Goal: Task Accomplishment & Management: Use online tool/utility

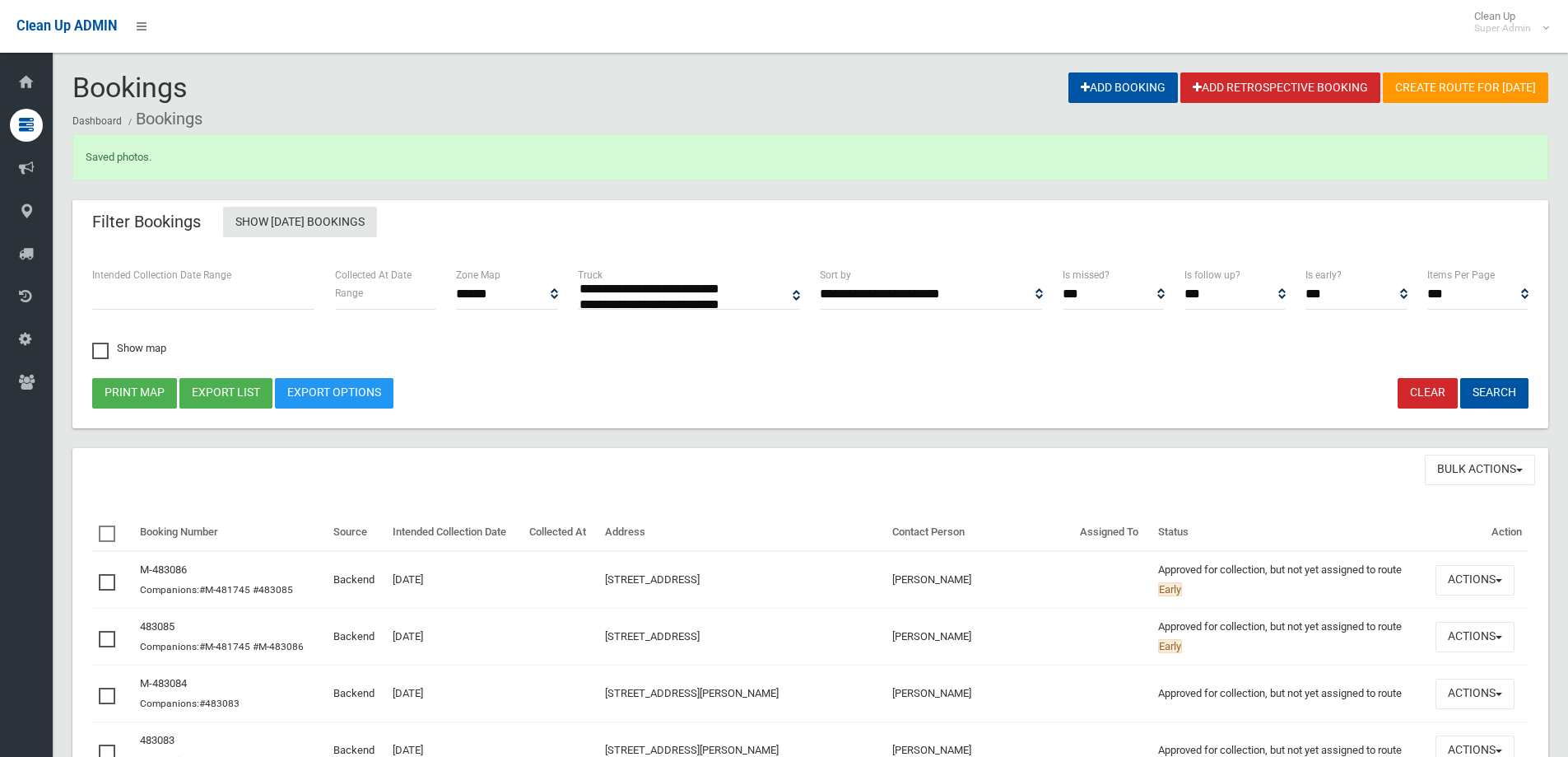
select select
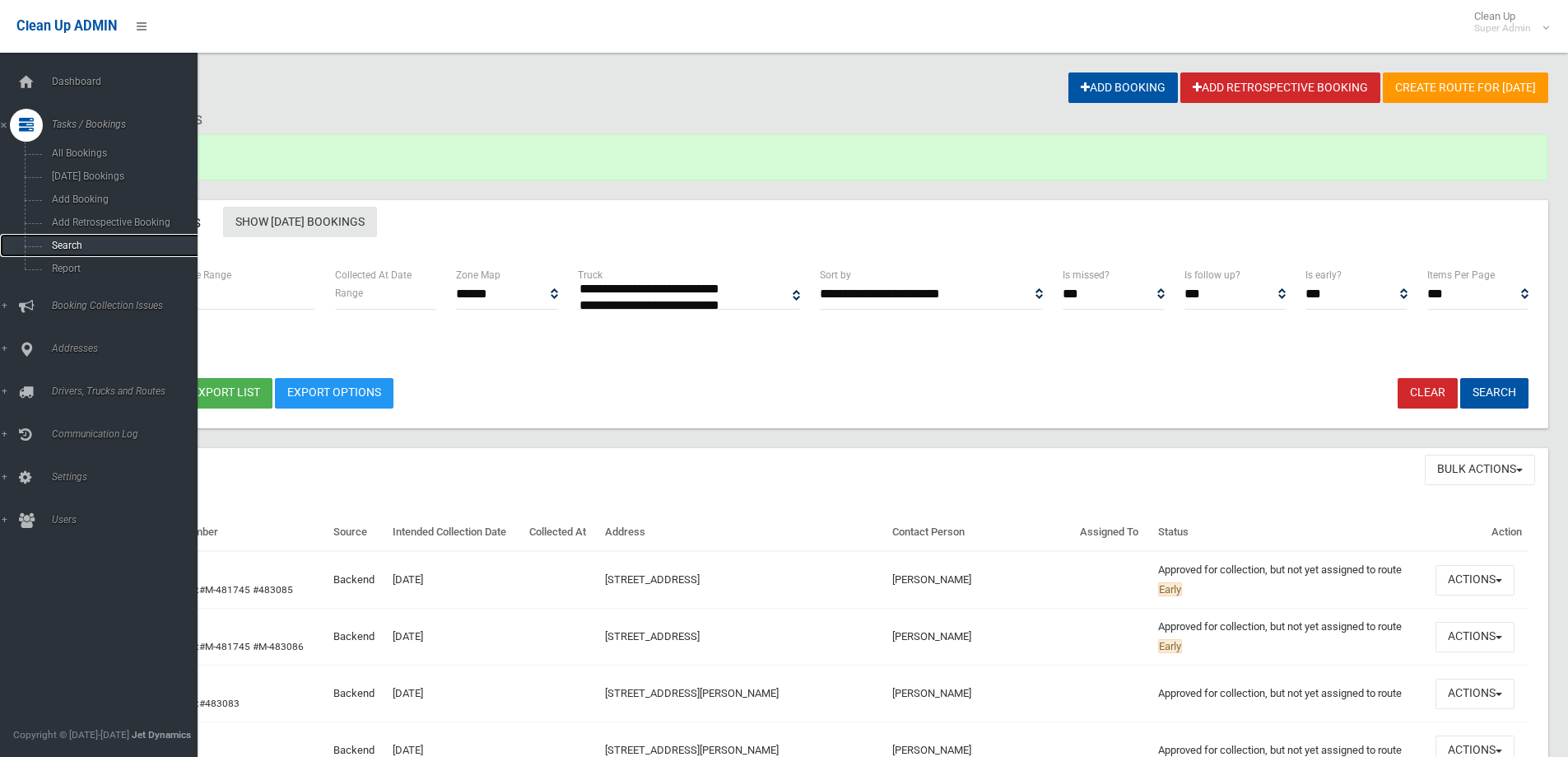
click at [63, 245] on span "Search" at bounding box center [121, 245] width 149 height 12
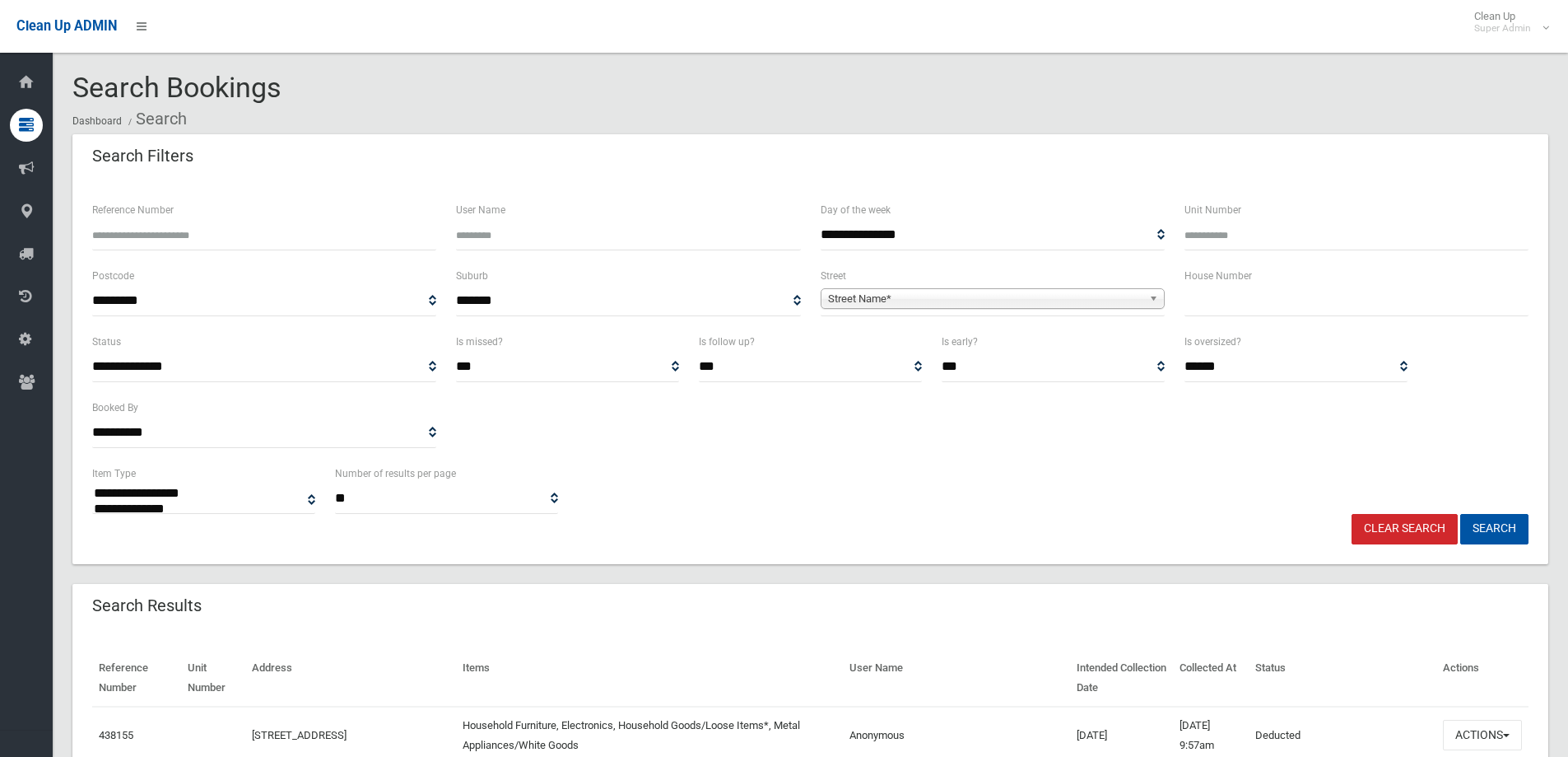
select select
click at [1245, 312] on input "text" at bounding box center [1356, 301] width 344 height 30
type input "**"
click at [867, 298] on span "Street Name*" at bounding box center [985, 299] width 314 height 20
type input "******"
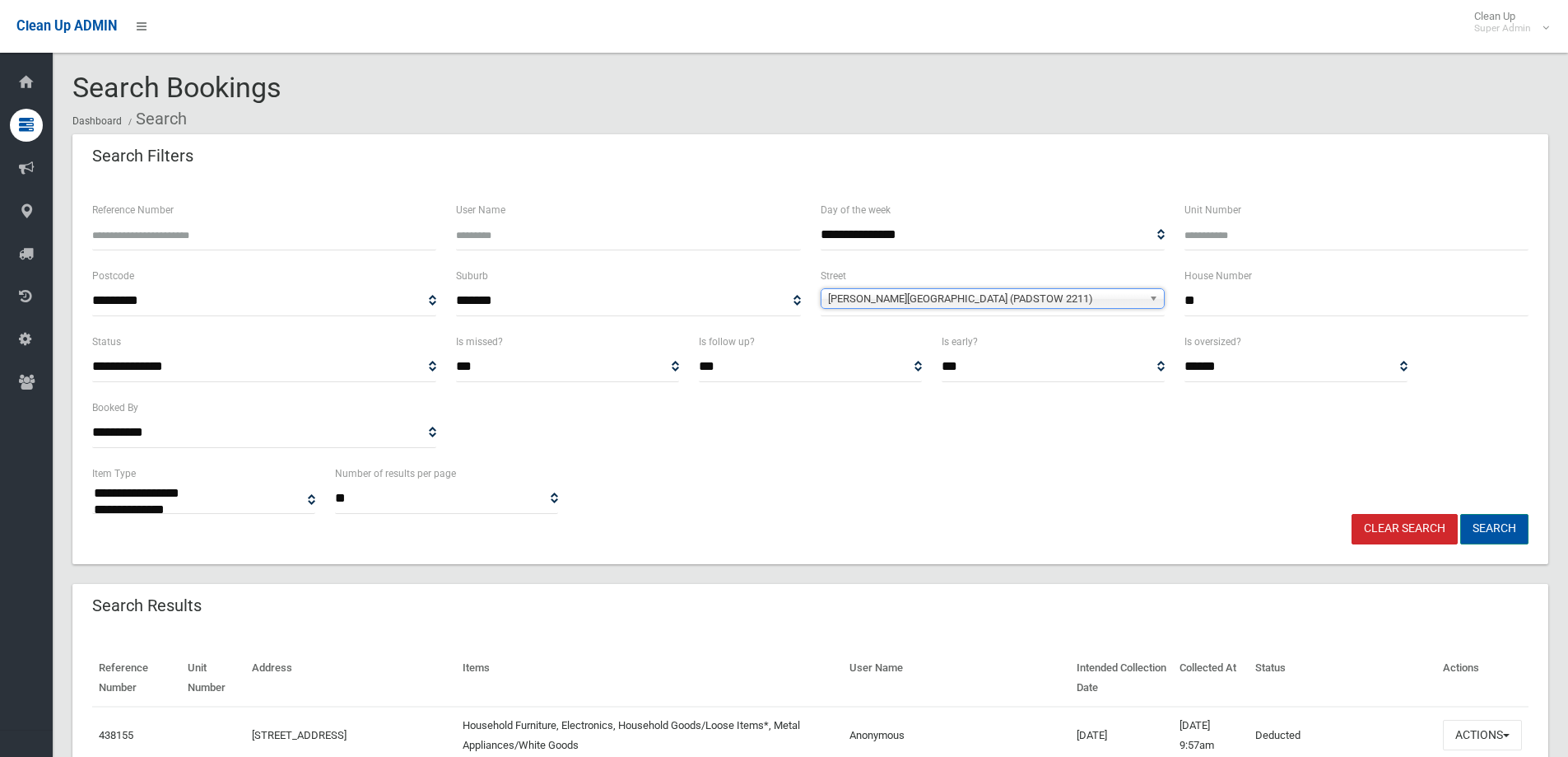
click at [1505, 521] on button "Search" at bounding box center [1494, 529] width 69 height 30
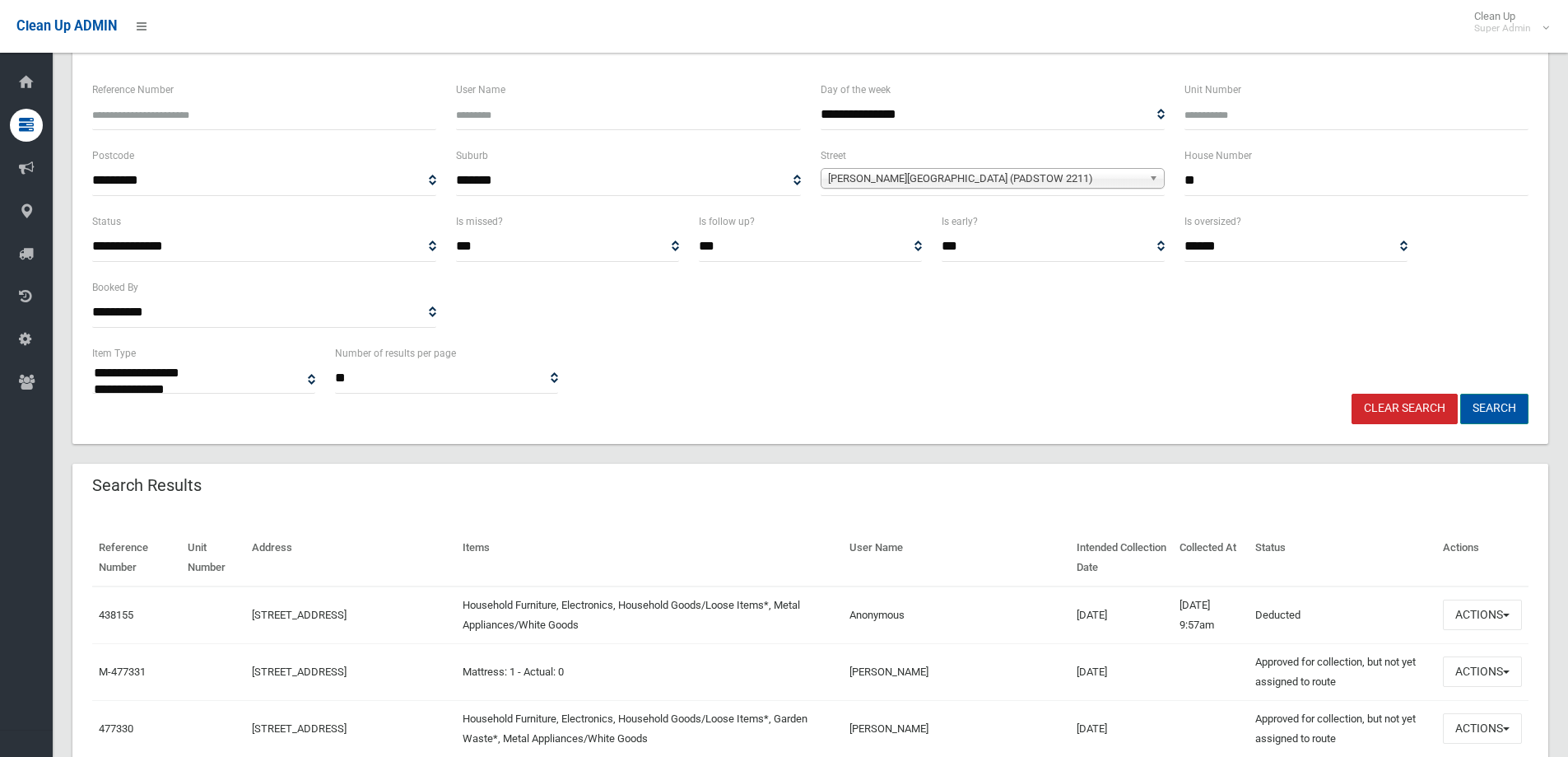
scroll to position [165, 0]
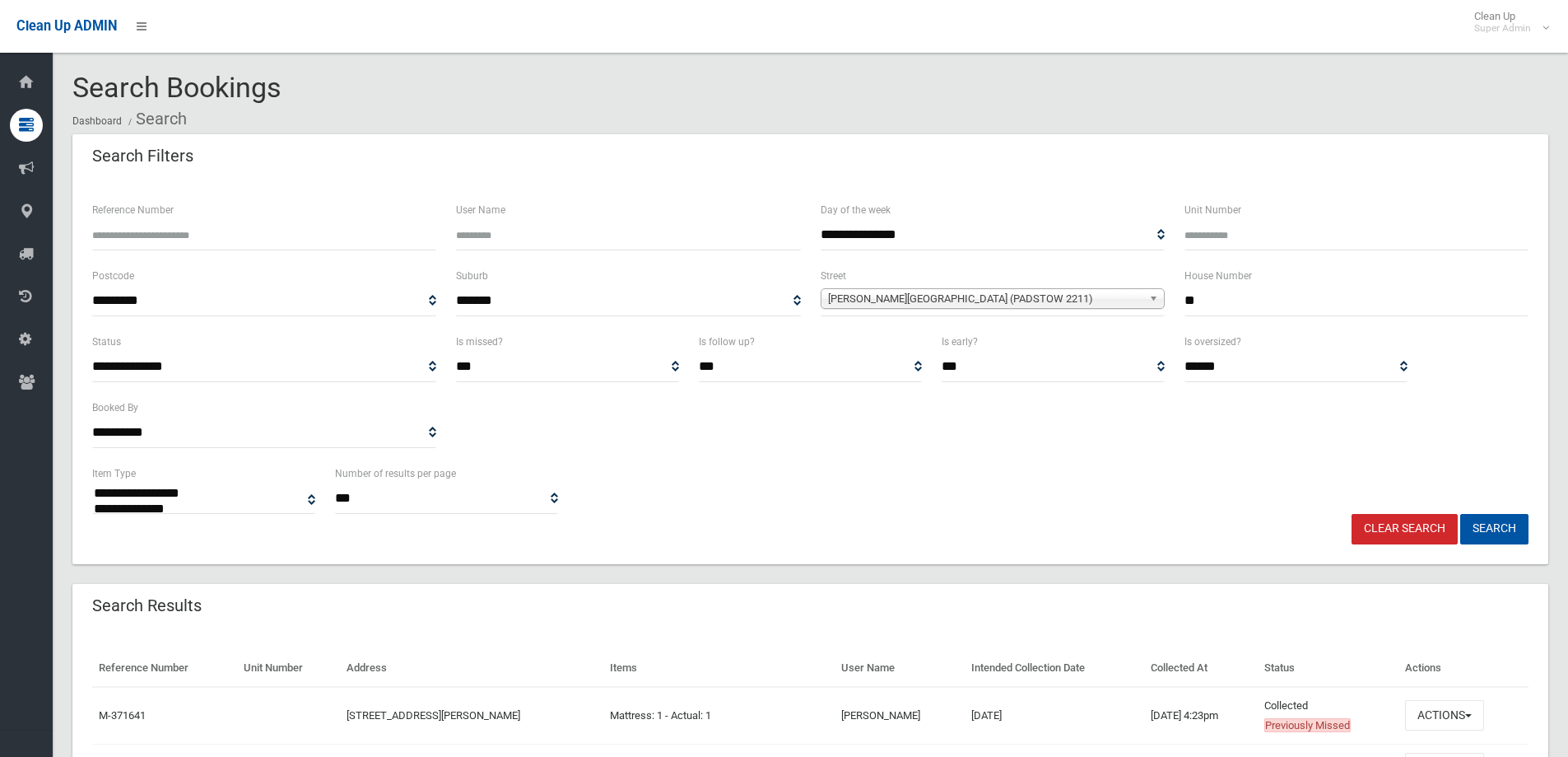
select select
click at [1446, 709] on button "Actions" at bounding box center [1444, 715] width 79 height 30
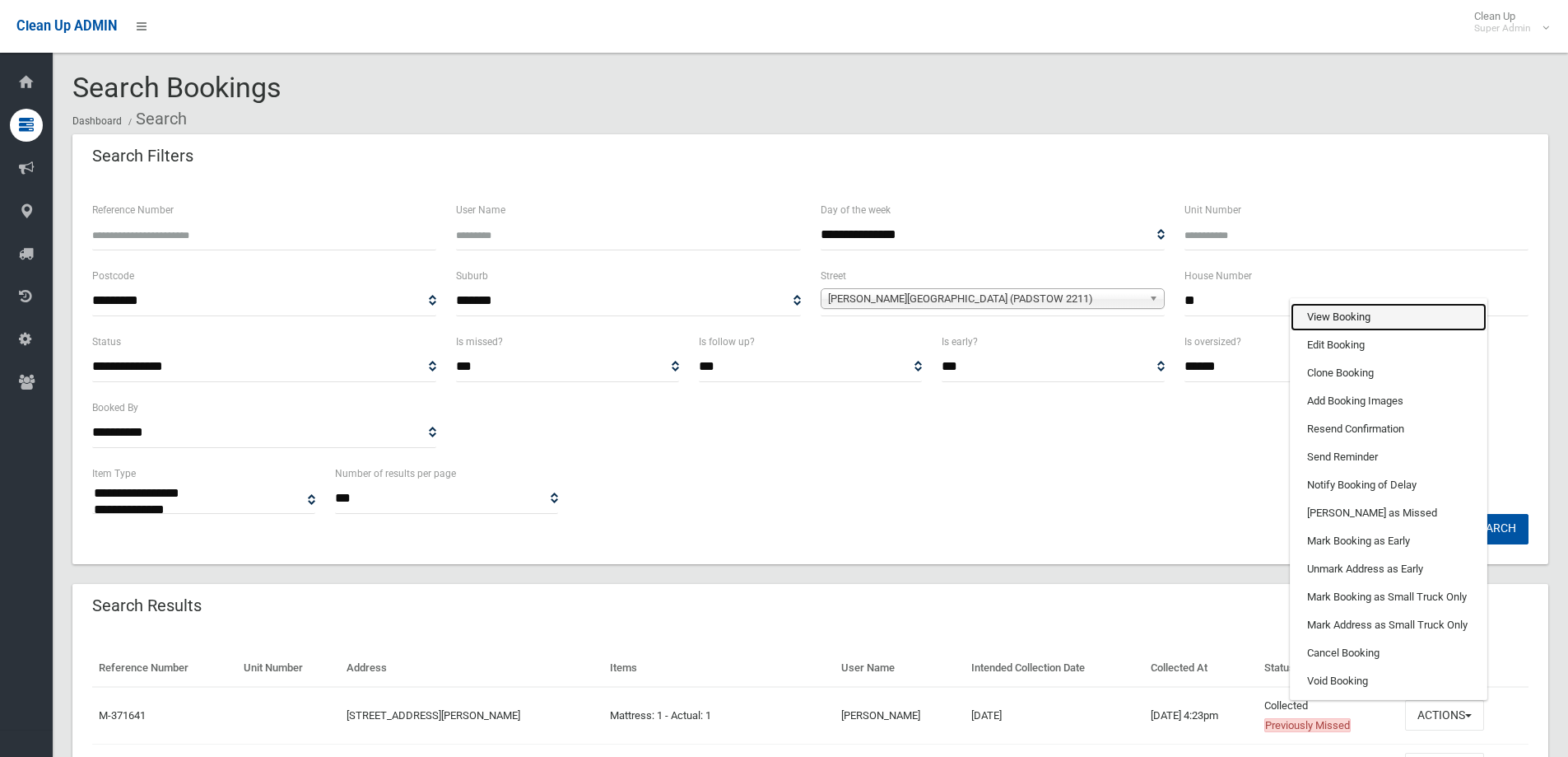
click at [1348, 312] on link "View Booking" at bounding box center [1389, 316] width 196 height 28
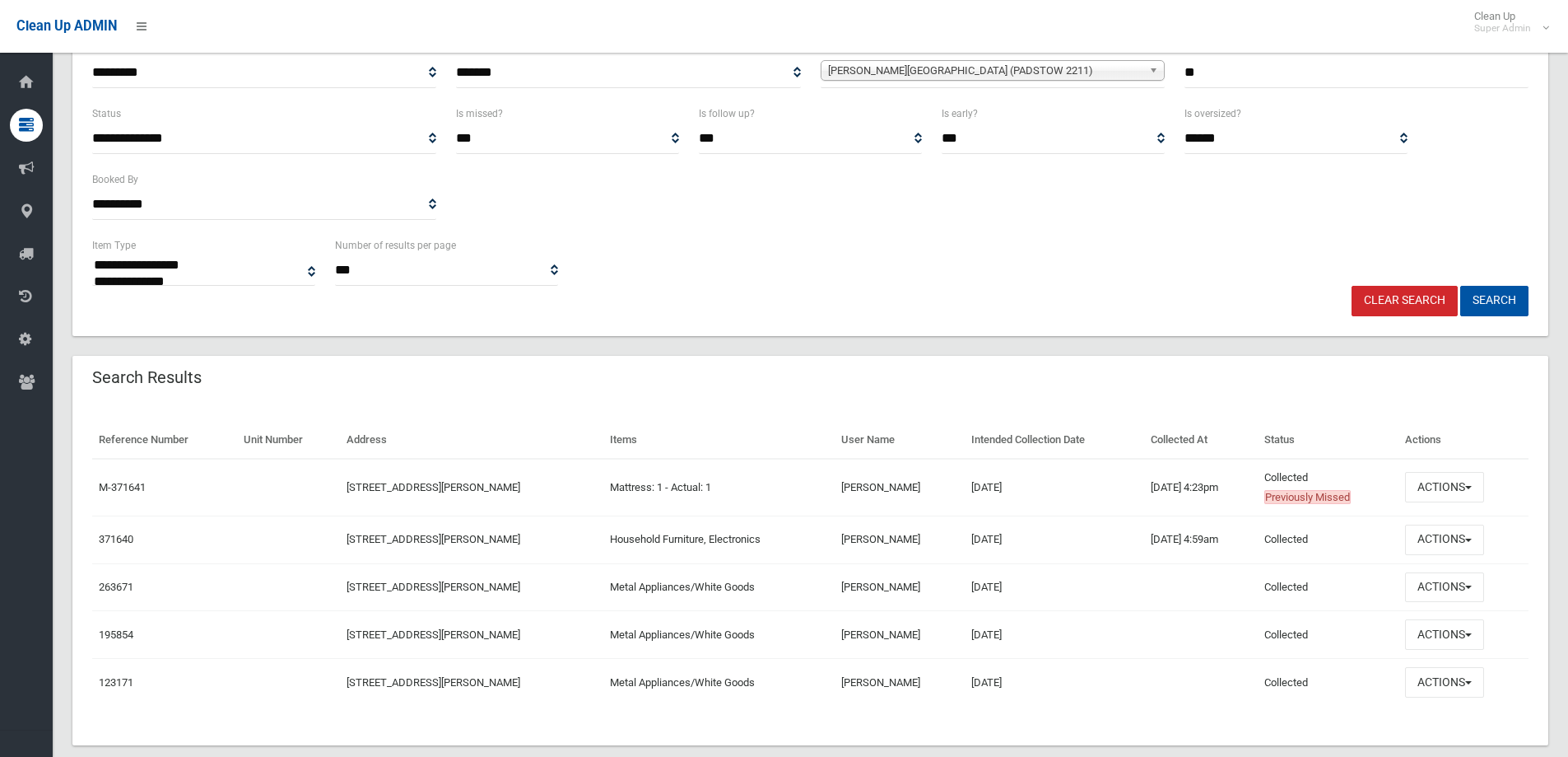
scroll to position [247, 0]
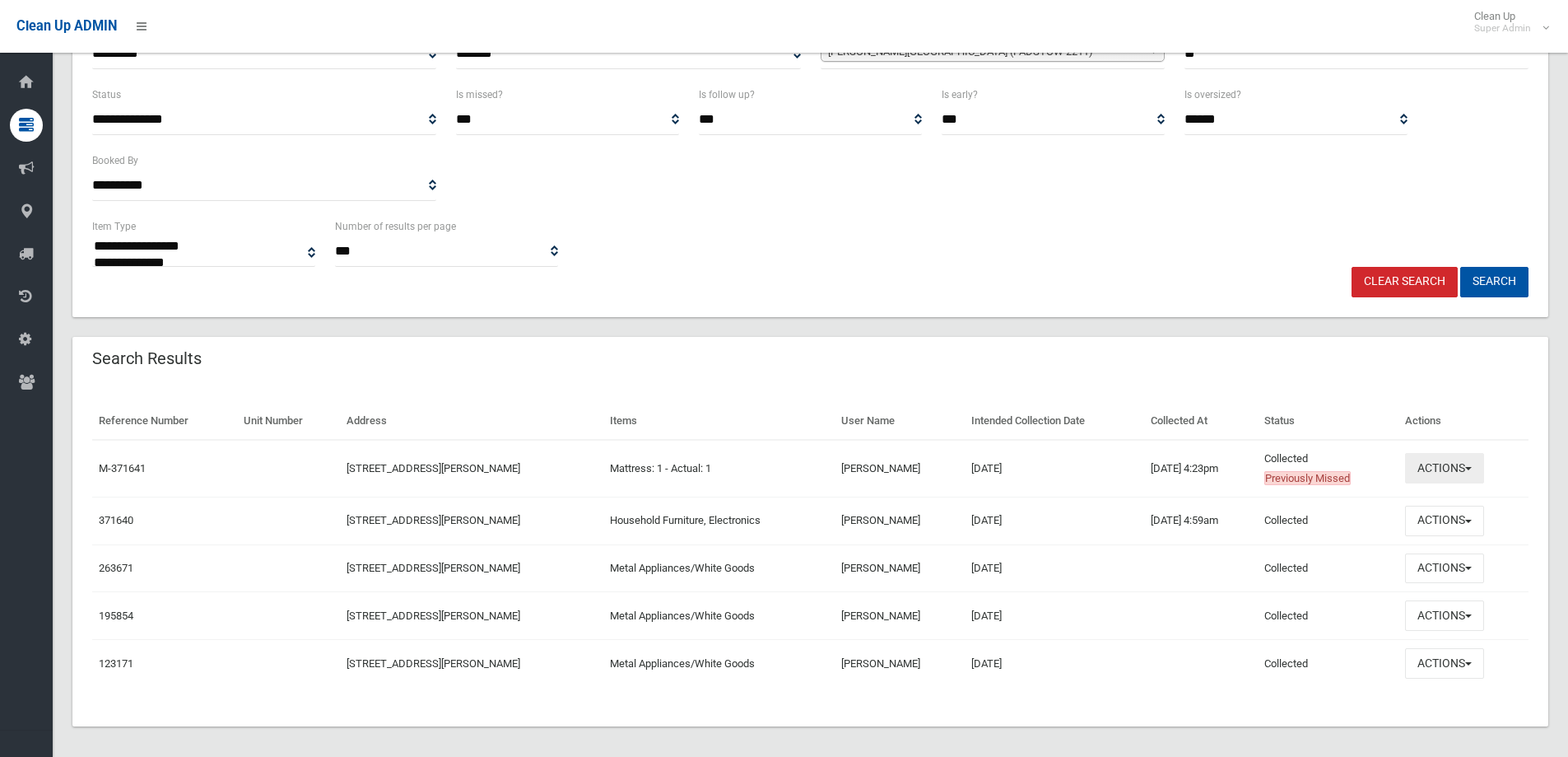
click at [1438, 465] on button "Actions" at bounding box center [1444, 468] width 79 height 30
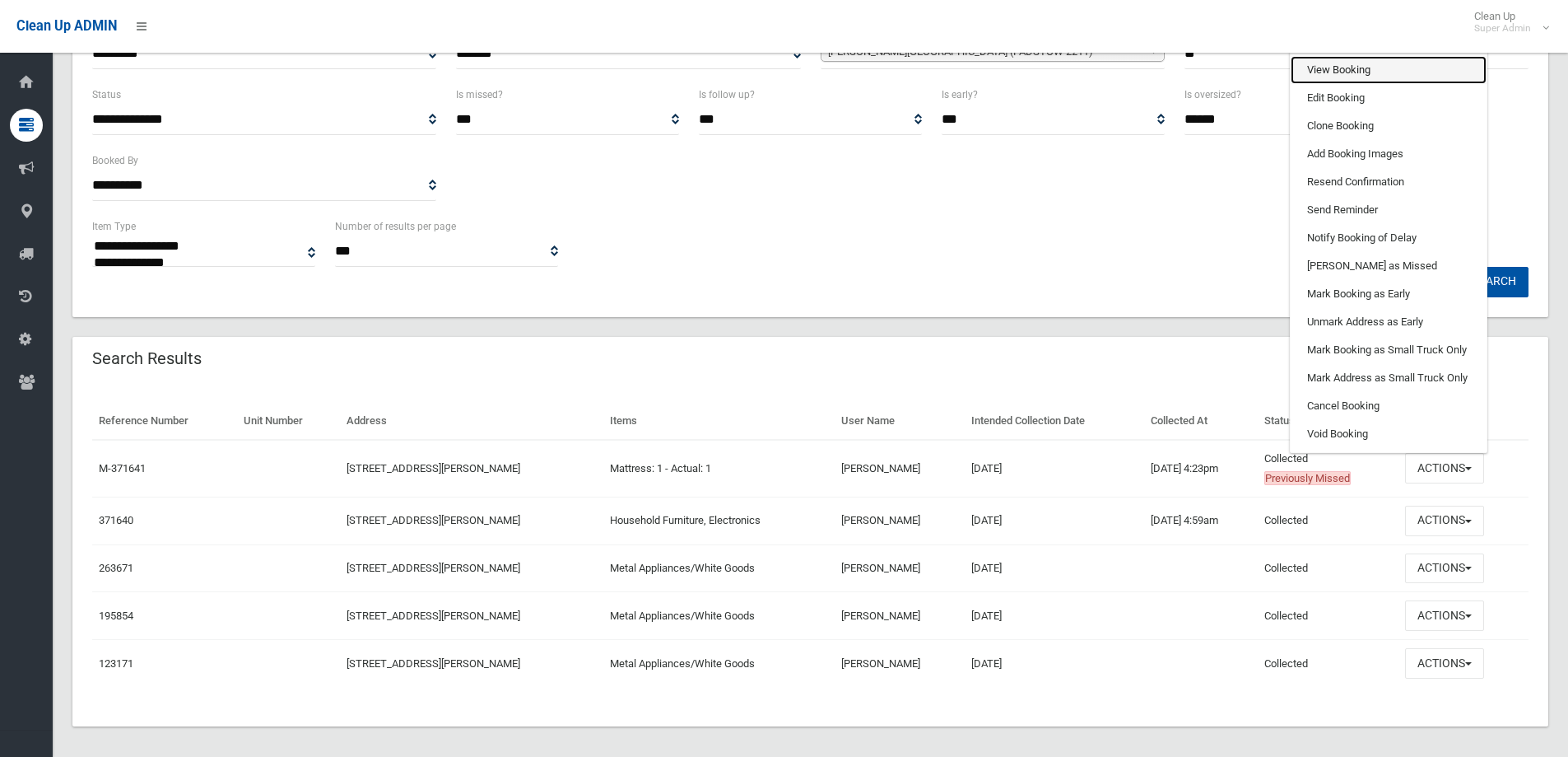
click at [1349, 72] on link "View Booking" at bounding box center [1389, 69] width 196 height 28
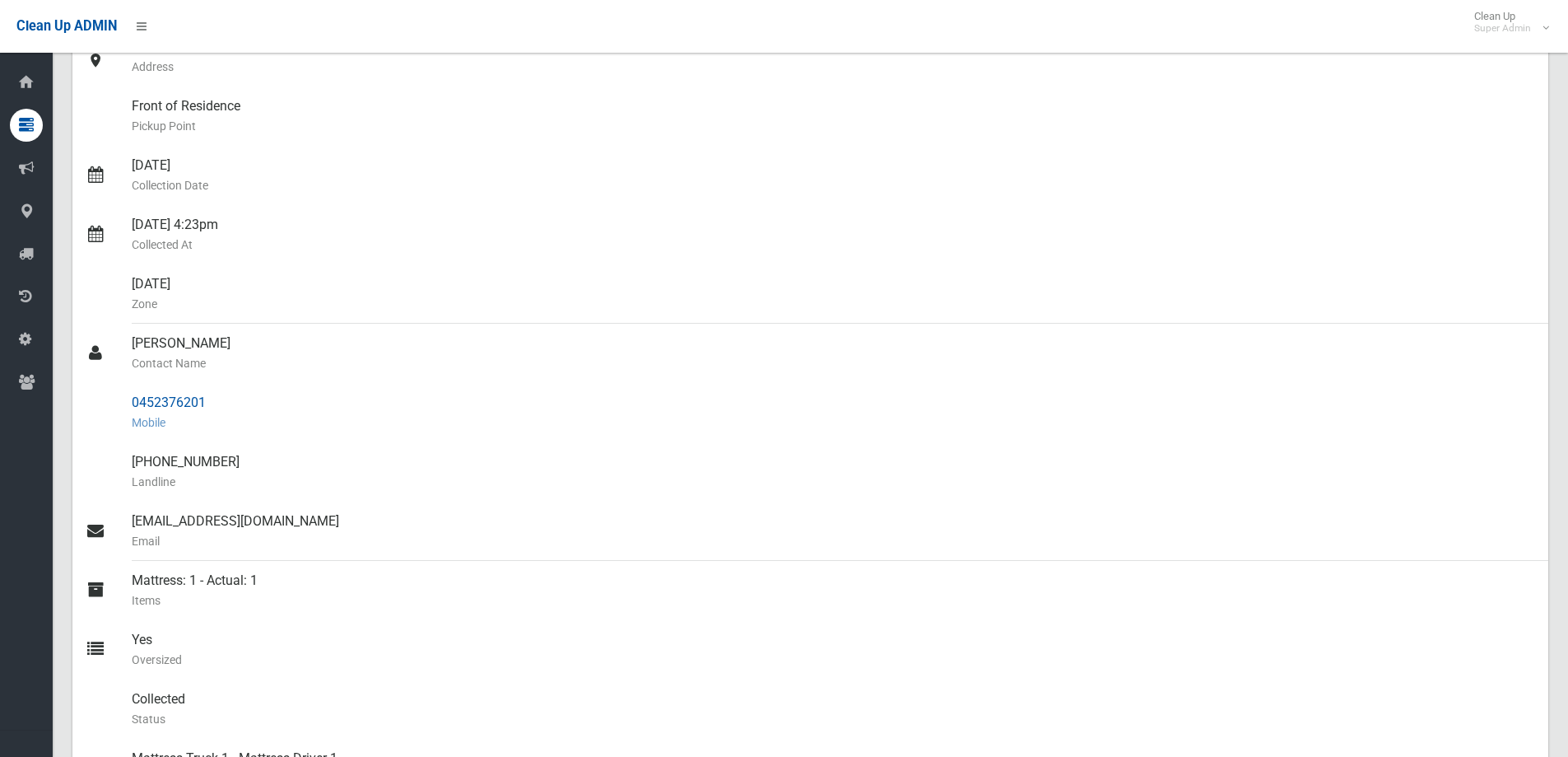
scroll to position [247, 0]
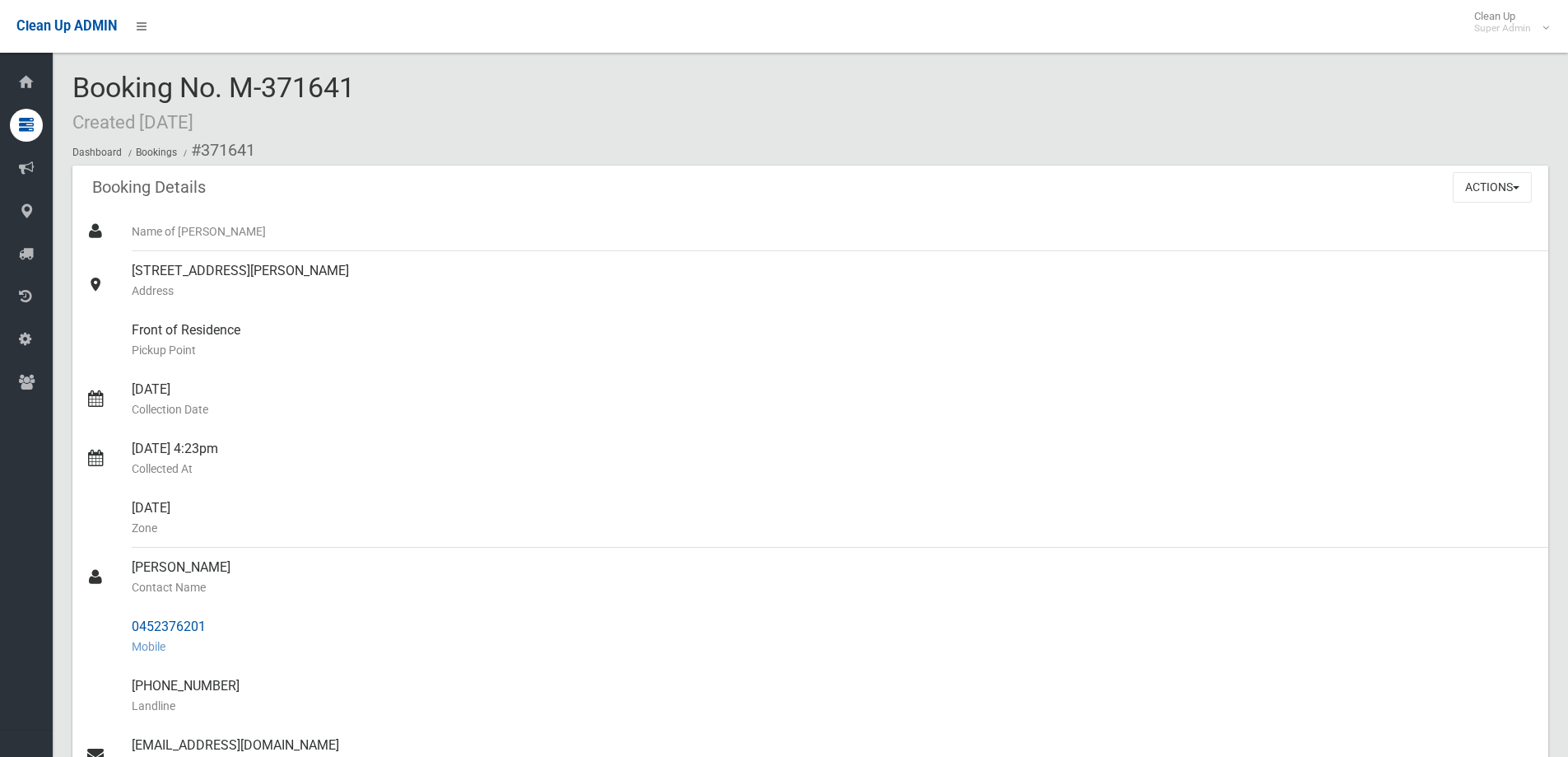
drag, startPoint x: 135, startPoint y: 625, endPoint x: 215, endPoint y: 622, distance: 80.1
click at [215, 622] on div "0452376201 Mobile" at bounding box center [833, 636] width 1403 height 60
copy div "0452376201"
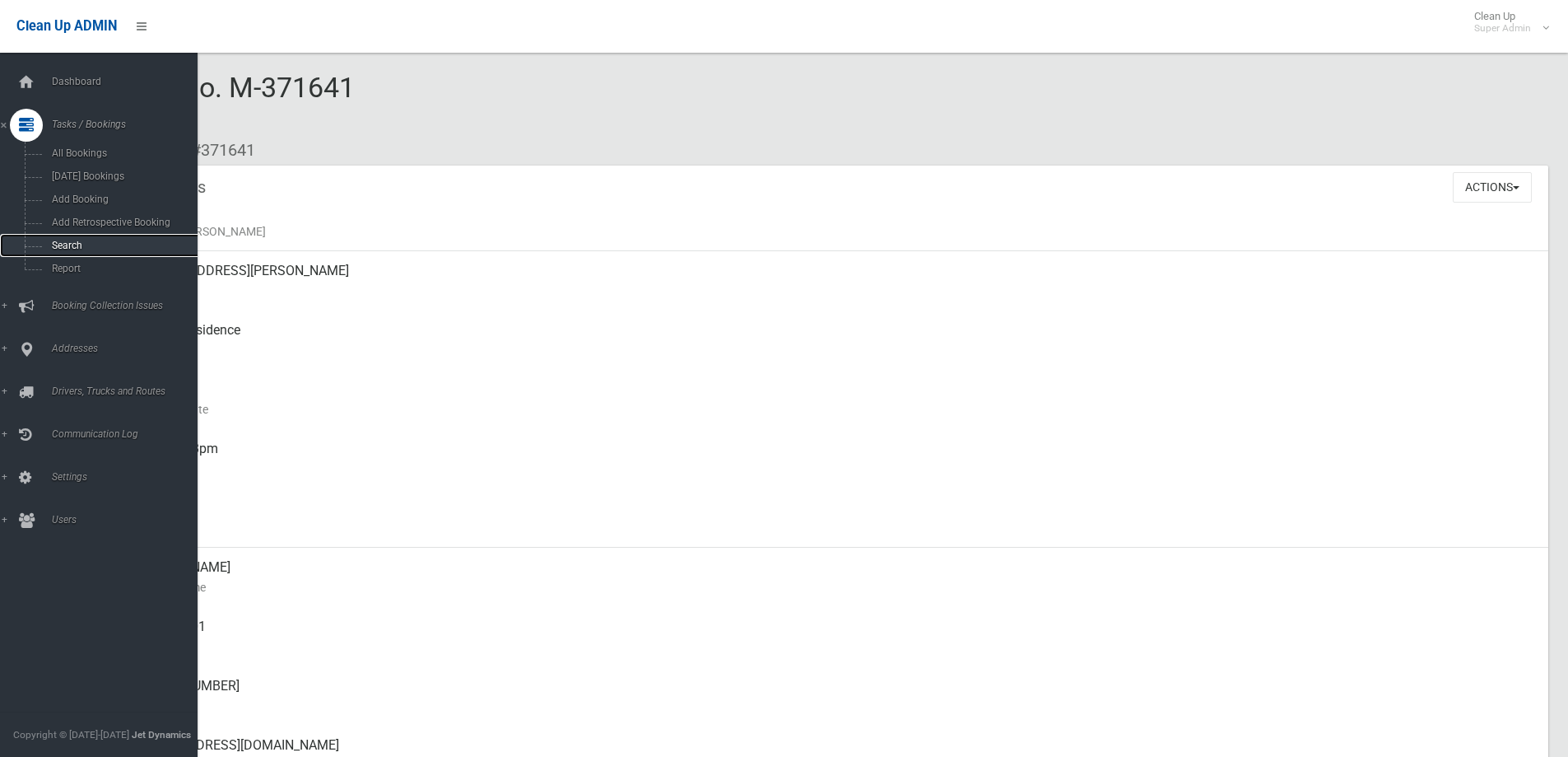
click at [60, 242] on span "Search" at bounding box center [121, 245] width 149 height 12
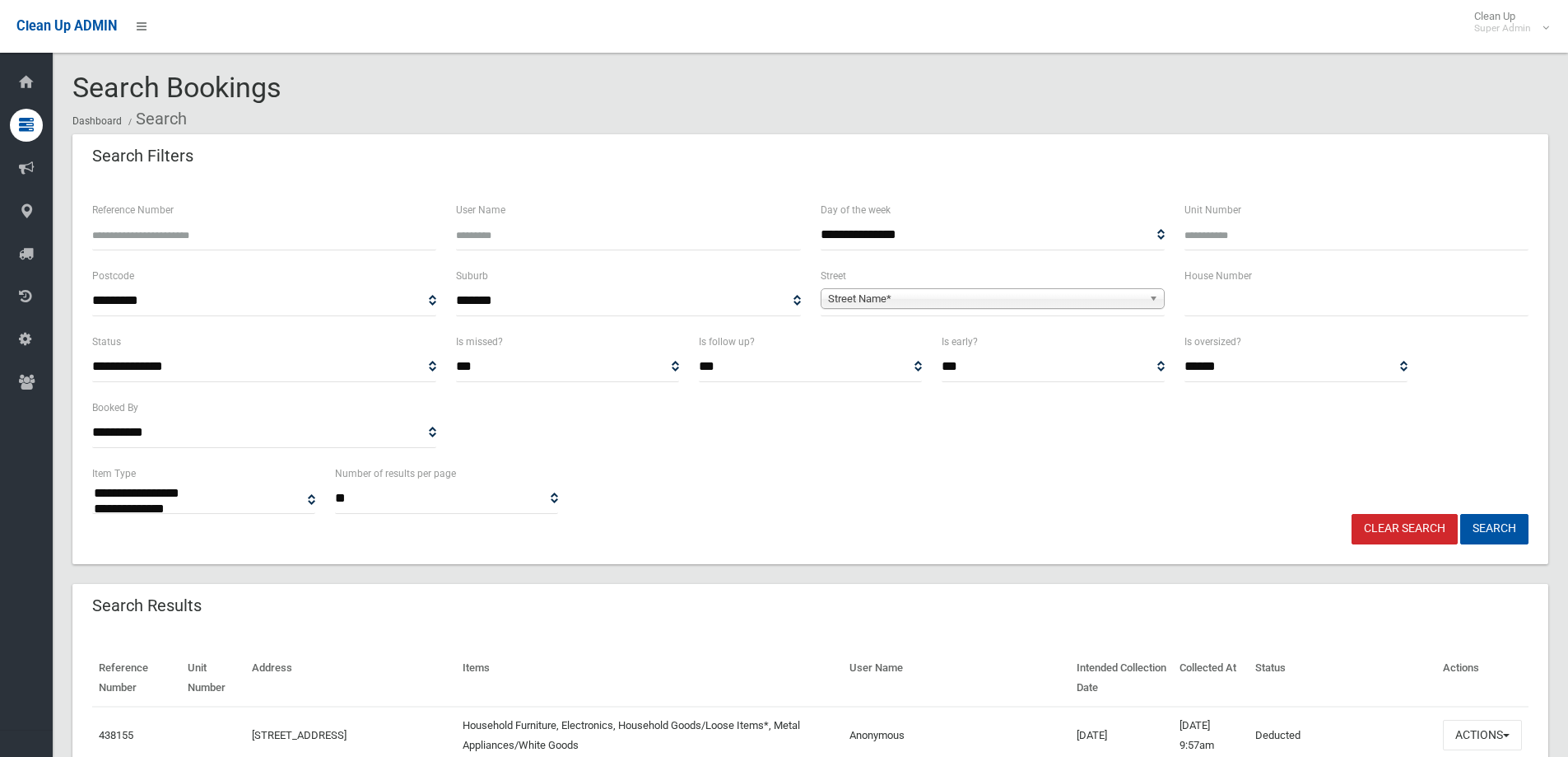
select select
click at [1255, 299] on input "text" at bounding box center [1356, 301] width 344 height 30
type input "**"
click at [890, 298] on span "Street Name*" at bounding box center [985, 299] width 314 height 20
type input "*******"
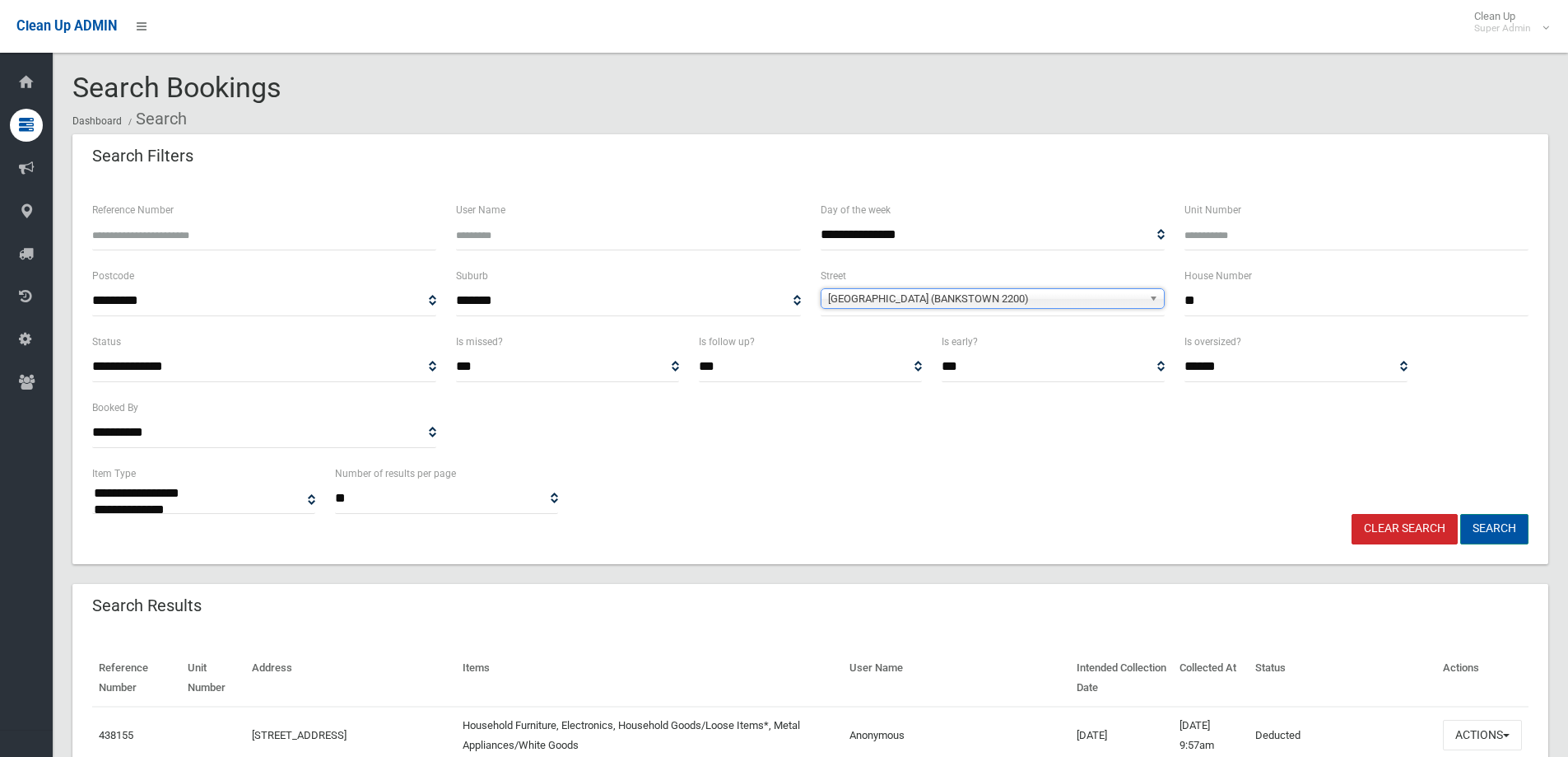
click at [1501, 525] on button "Search" at bounding box center [1494, 529] width 69 height 30
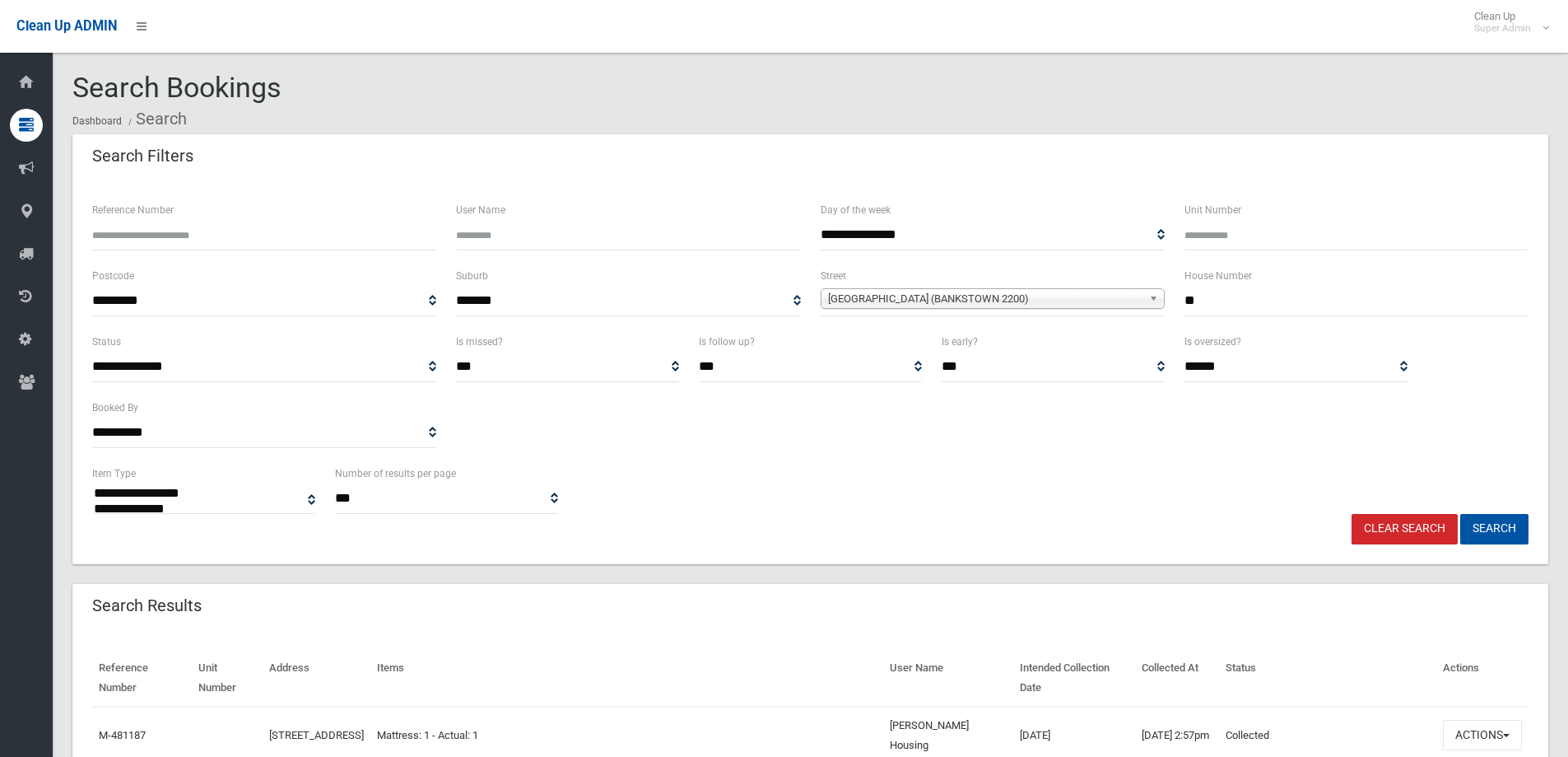
select select
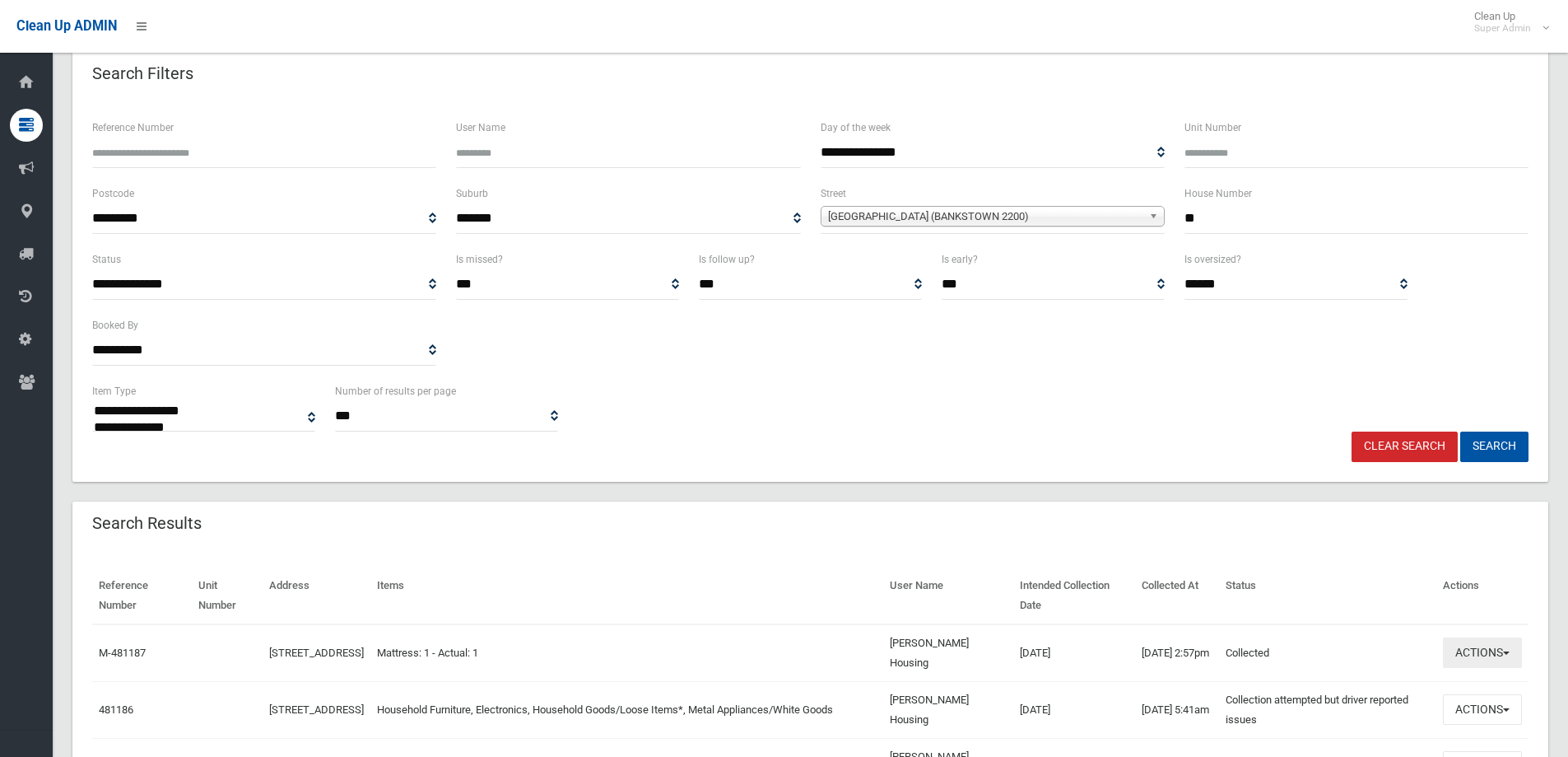
click at [1483, 649] on button "Actions" at bounding box center [1483, 653] width 79 height 30
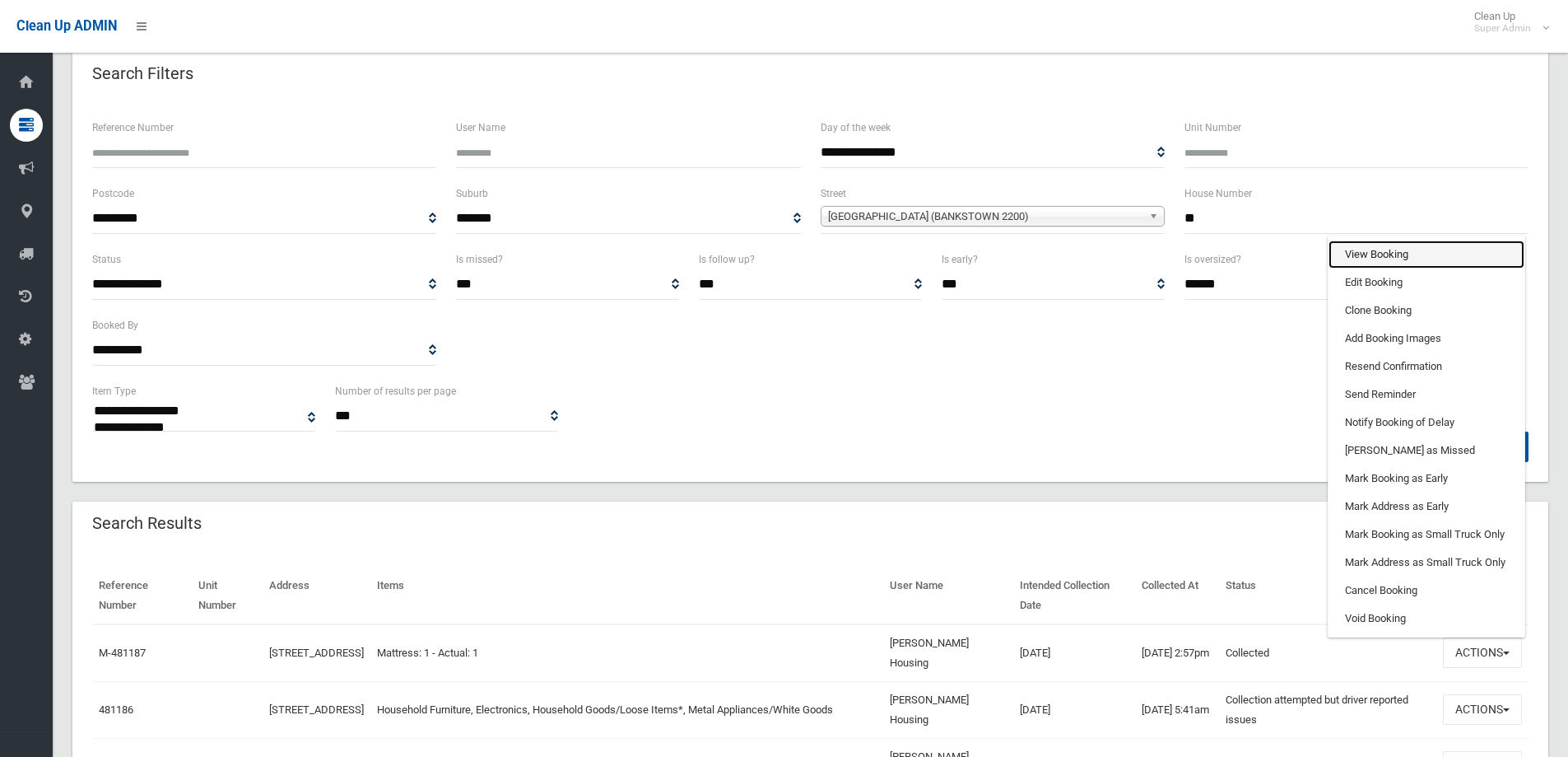
click at [1361, 256] on link "View Booking" at bounding box center [1426, 254] width 196 height 28
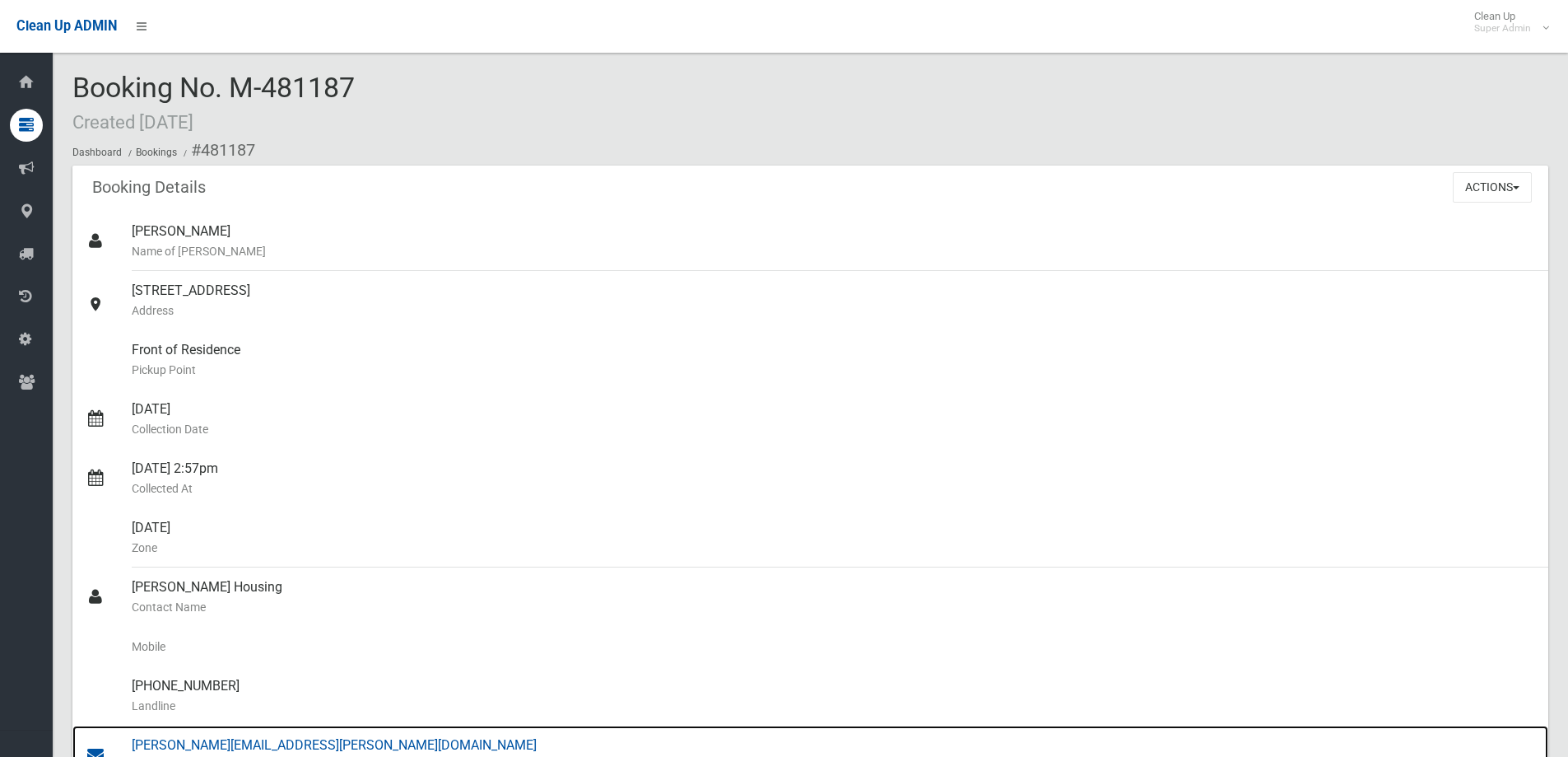
click at [248, 745] on div "Isabel.dealy@homes.nsw.gov.au Email" at bounding box center [833, 754] width 1403 height 60
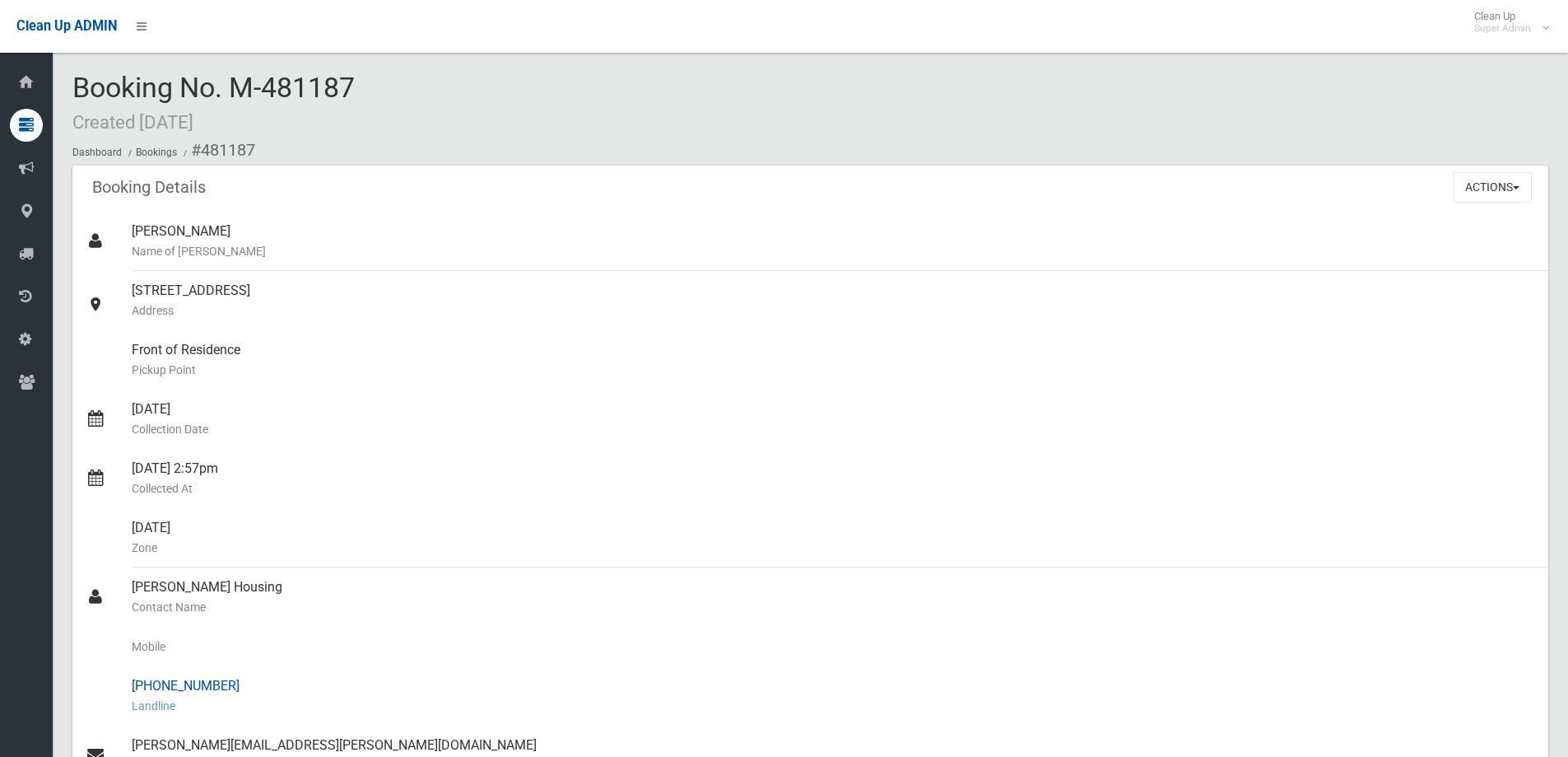
drag, startPoint x: 159, startPoint y: 688, endPoint x: 202, endPoint y: 680, distance: 43.7
click at [229, 682] on div "(02) 9754 6809 Landline" at bounding box center [833, 696] width 1403 height 60
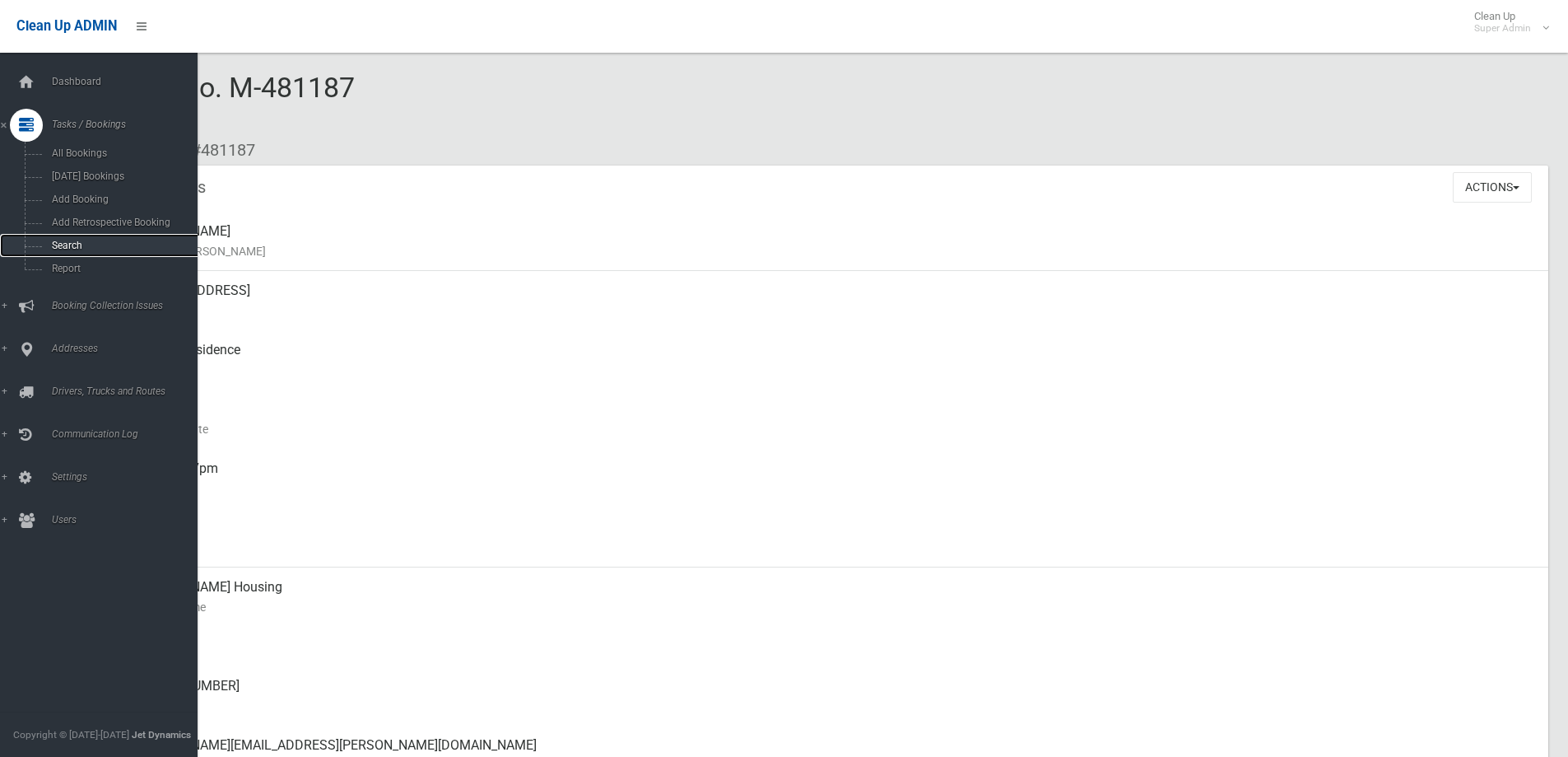
click at [69, 242] on span "Search" at bounding box center [121, 245] width 149 height 12
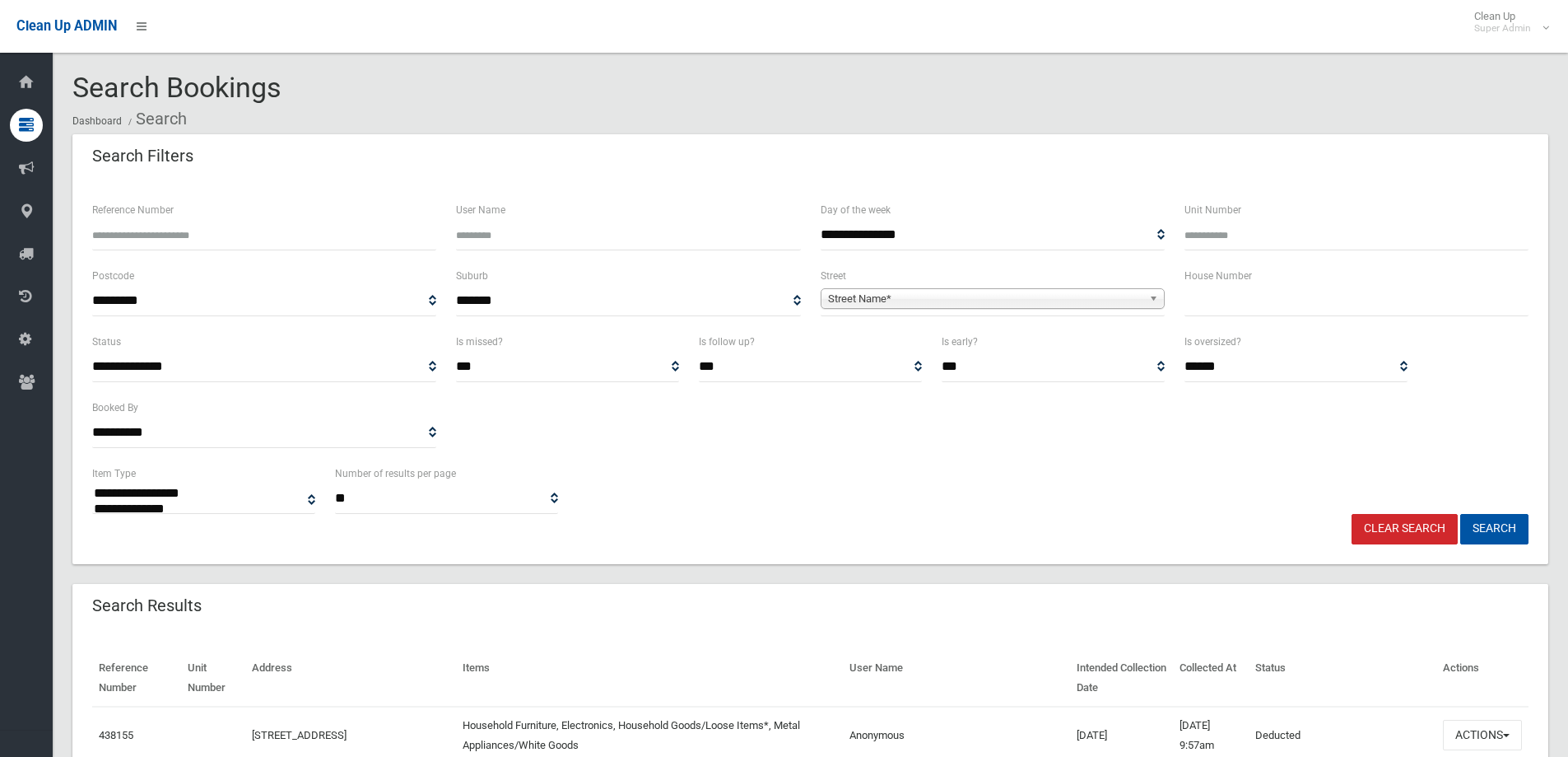
select select
click at [1224, 309] on input "text" at bounding box center [1356, 301] width 344 height 30
type input "**"
click at [922, 301] on span "Street Name*" at bounding box center [985, 299] width 314 height 20
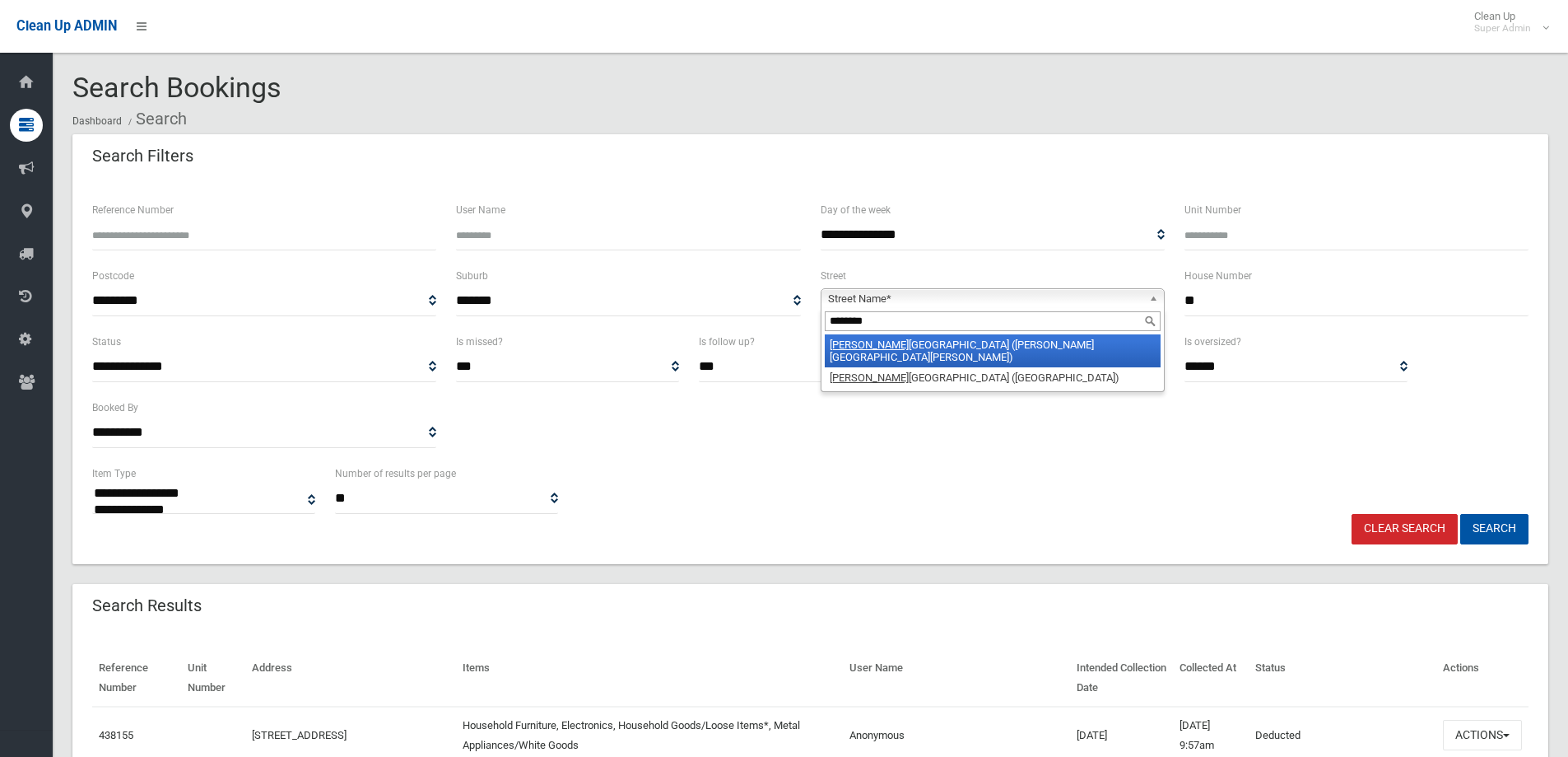
type input "*******"
click at [922, 338] on li "[PERSON_NAME][GEOGRAPHIC_DATA][PERSON_NAME] ([PERSON_NAME][GEOGRAPHIC_DATA][PER…" at bounding box center [992, 350] width 336 height 33
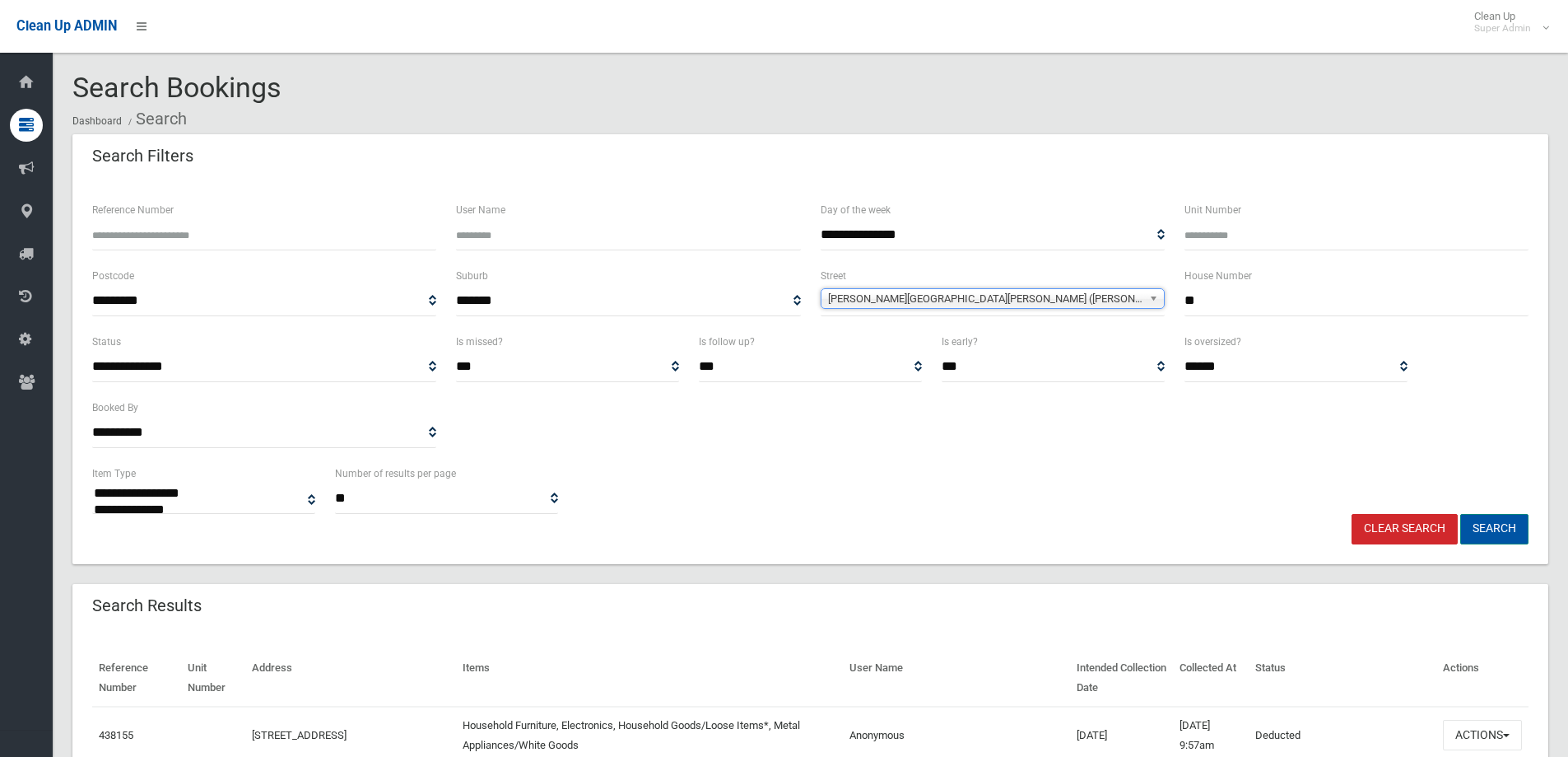
click at [1512, 525] on button "Search" at bounding box center [1494, 529] width 69 height 30
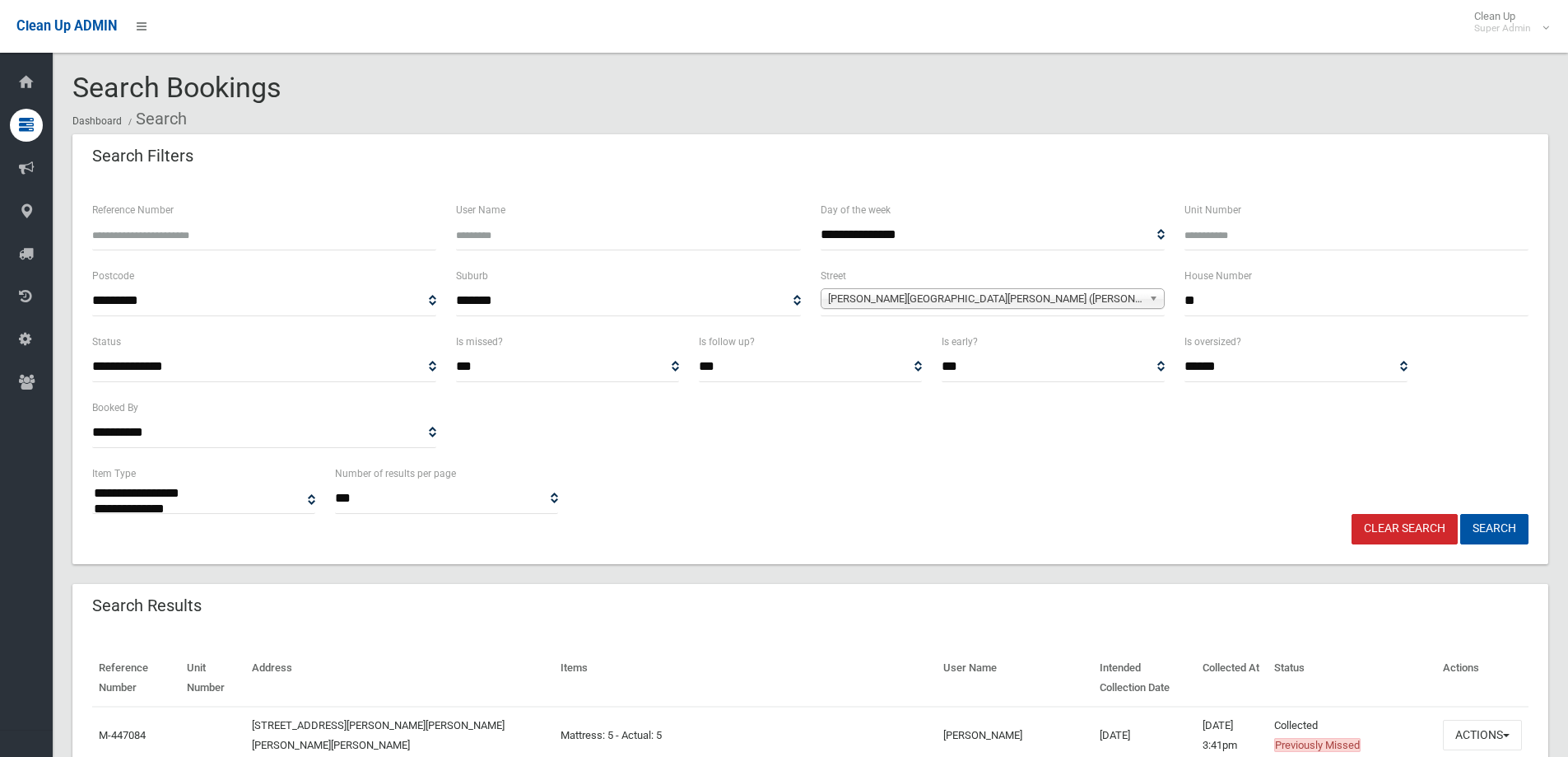
select select
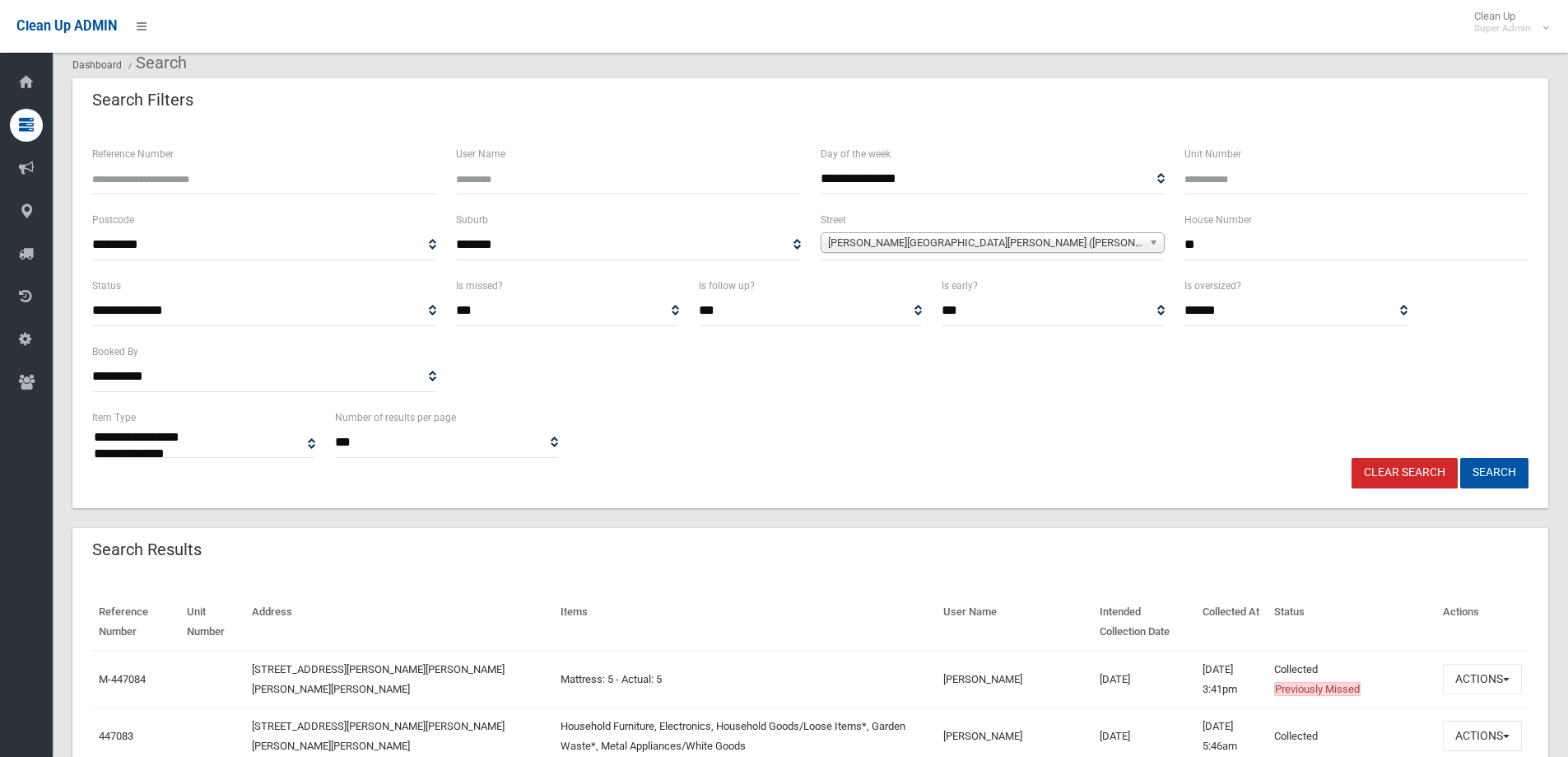
scroll to position [82, 0]
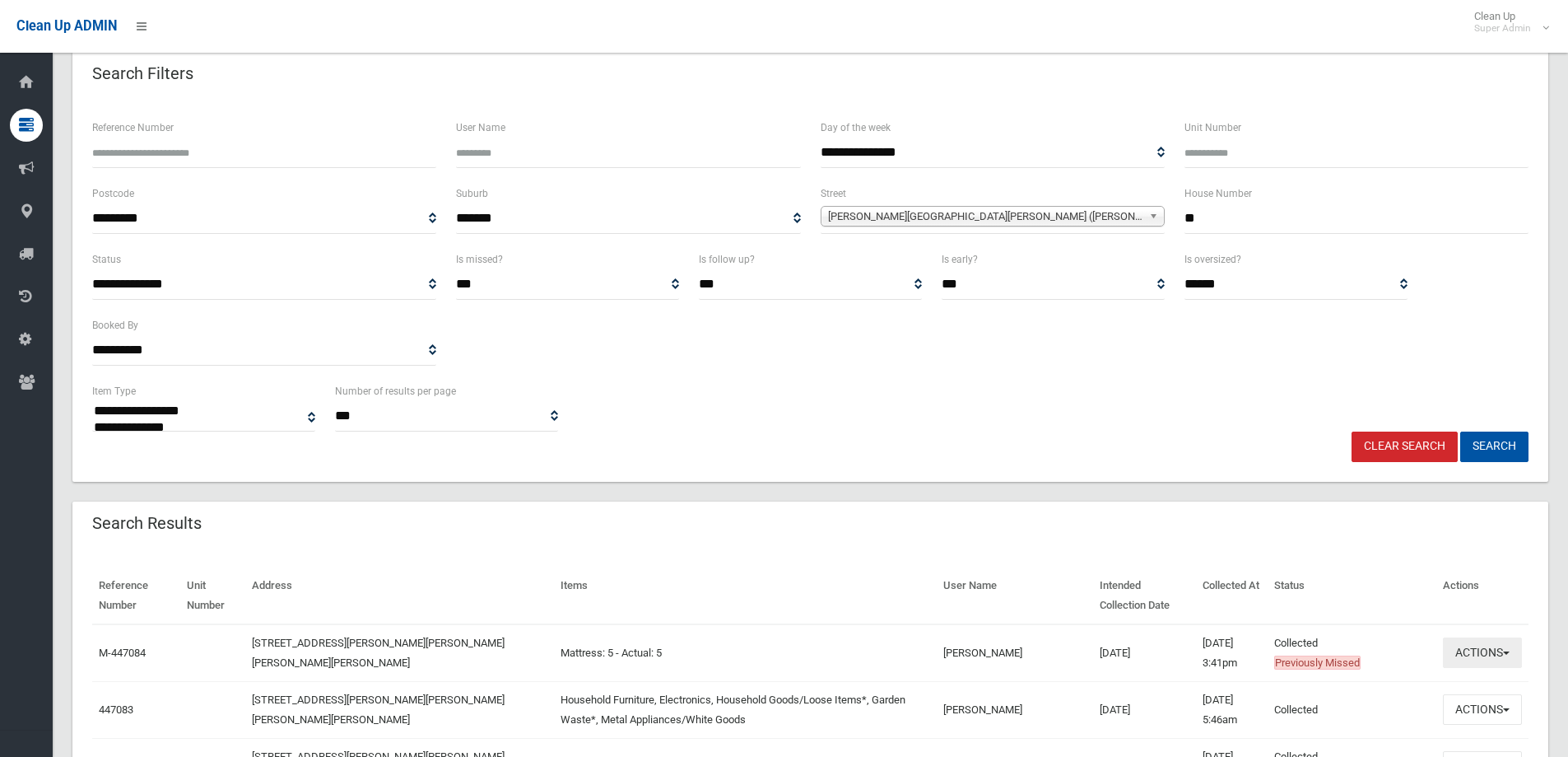
click at [1461, 654] on button "Actions" at bounding box center [1483, 653] width 79 height 30
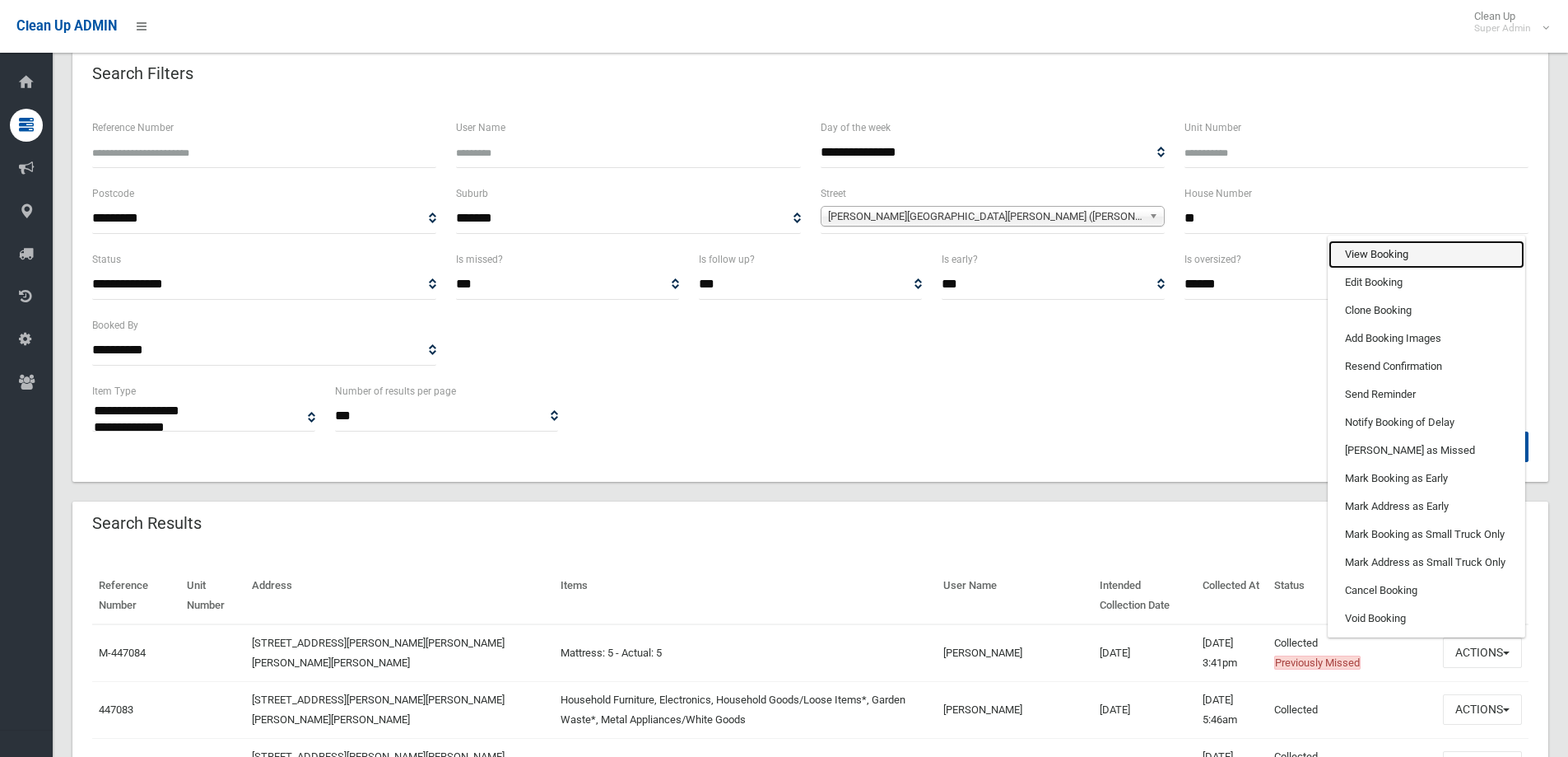
click at [1369, 261] on link "View Booking" at bounding box center [1426, 254] width 196 height 28
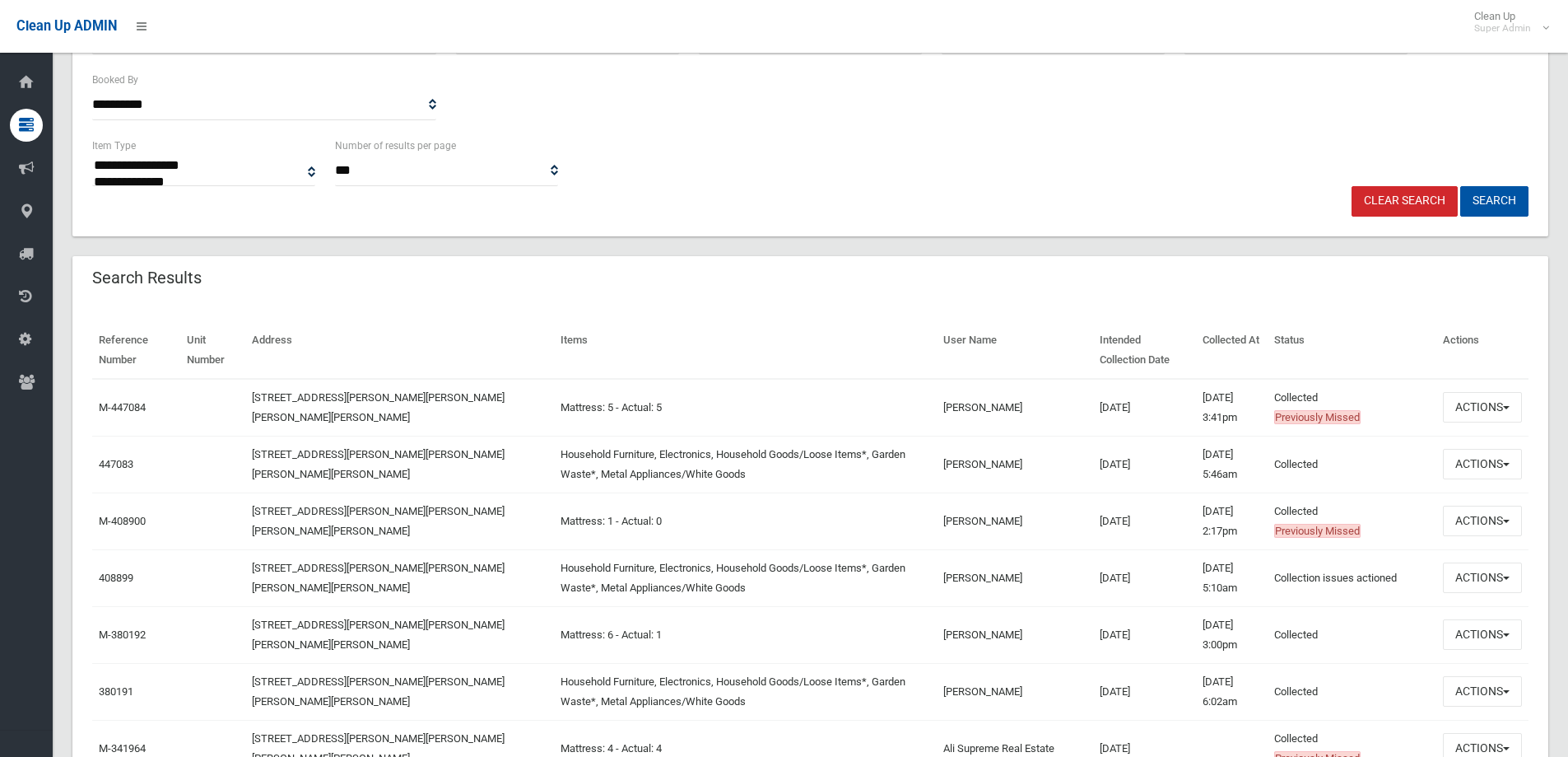
scroll to position [330, 0]
click at [1486, 403] on button "Actions" at bounding box center [1483, 405] width 79 height 30
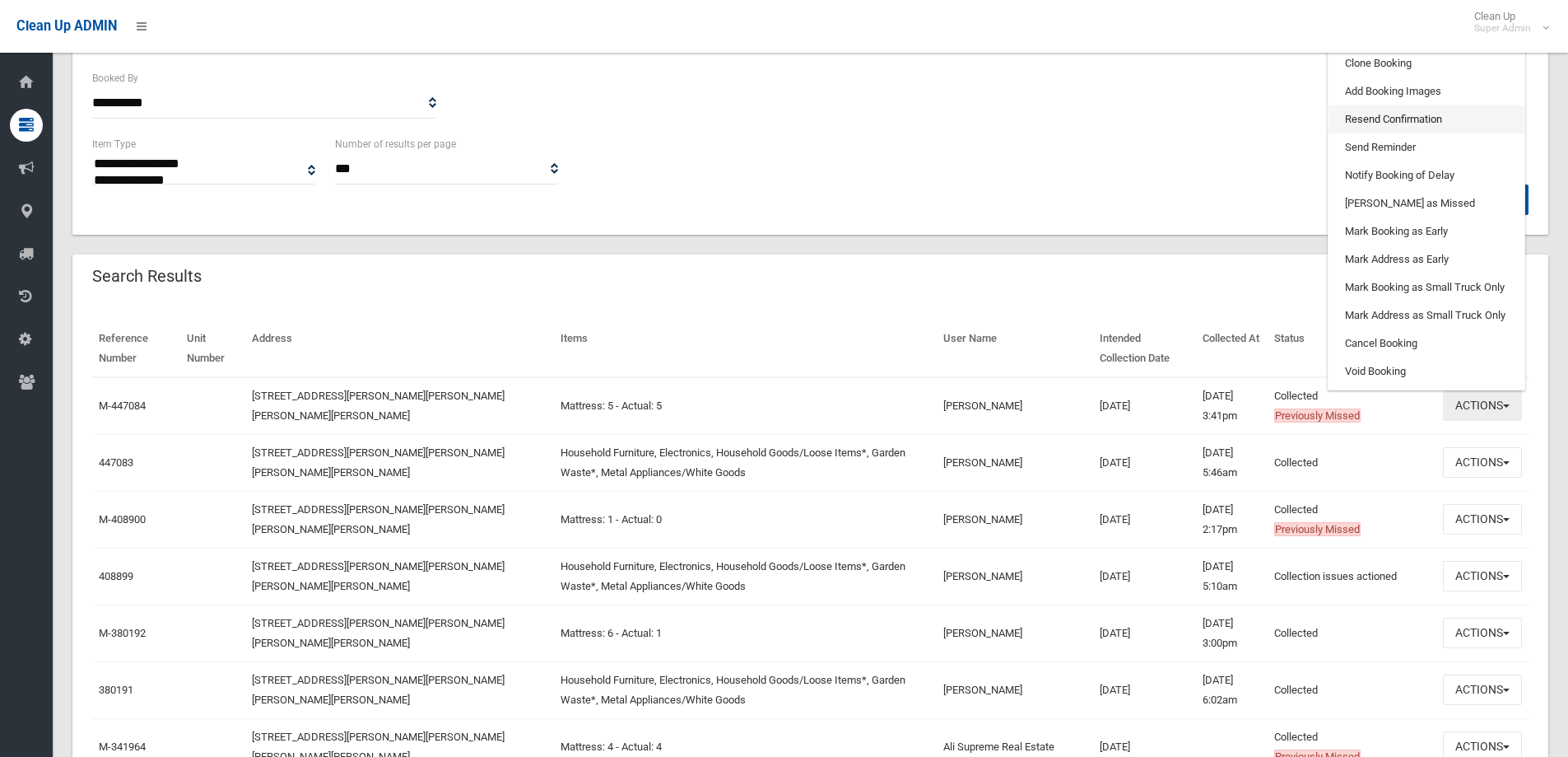
scroll to position [247, 0]
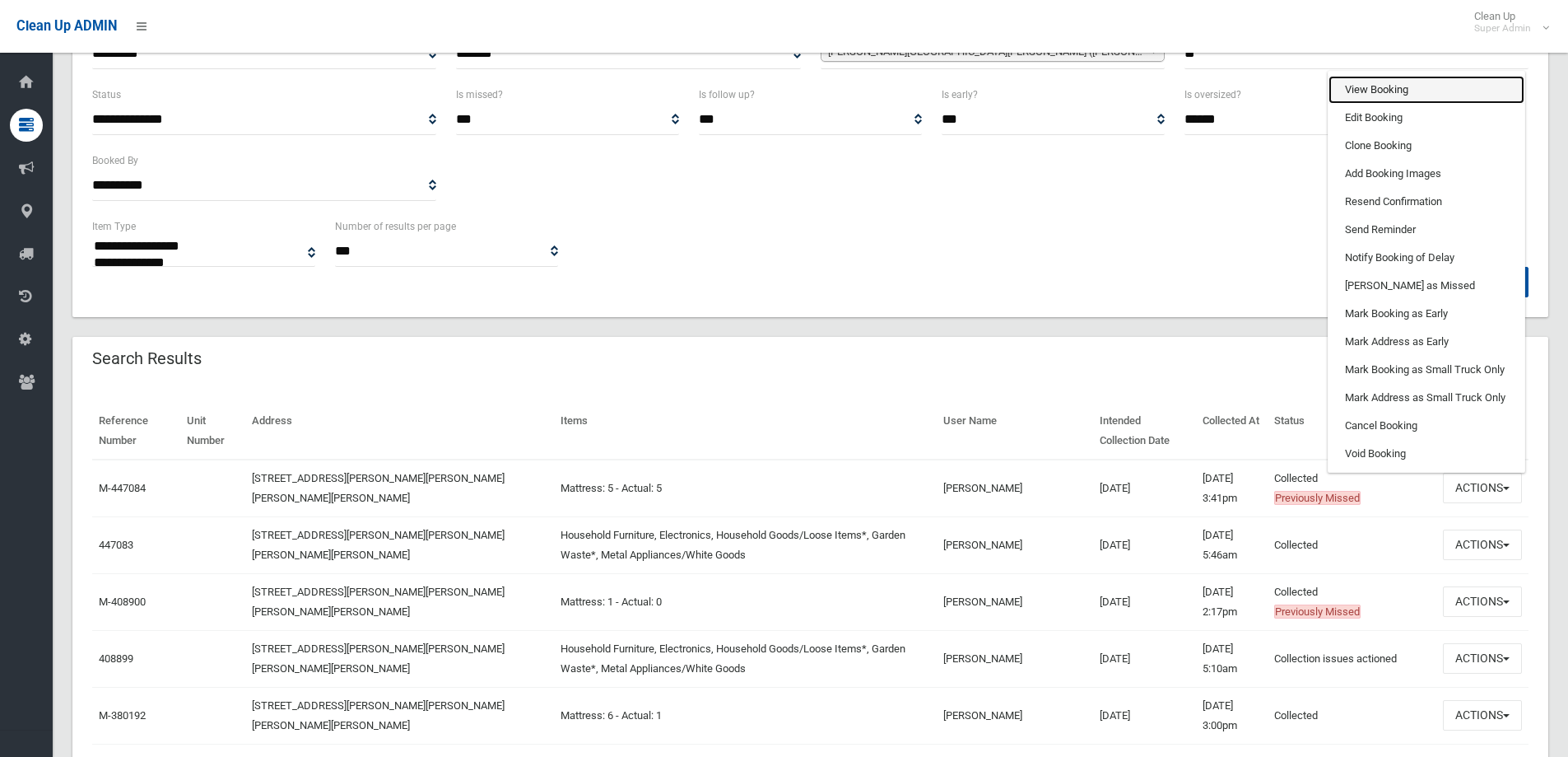
click at [1369, 85] on link "View Booking" at bounding box center [1426, 89] width 196 height 28
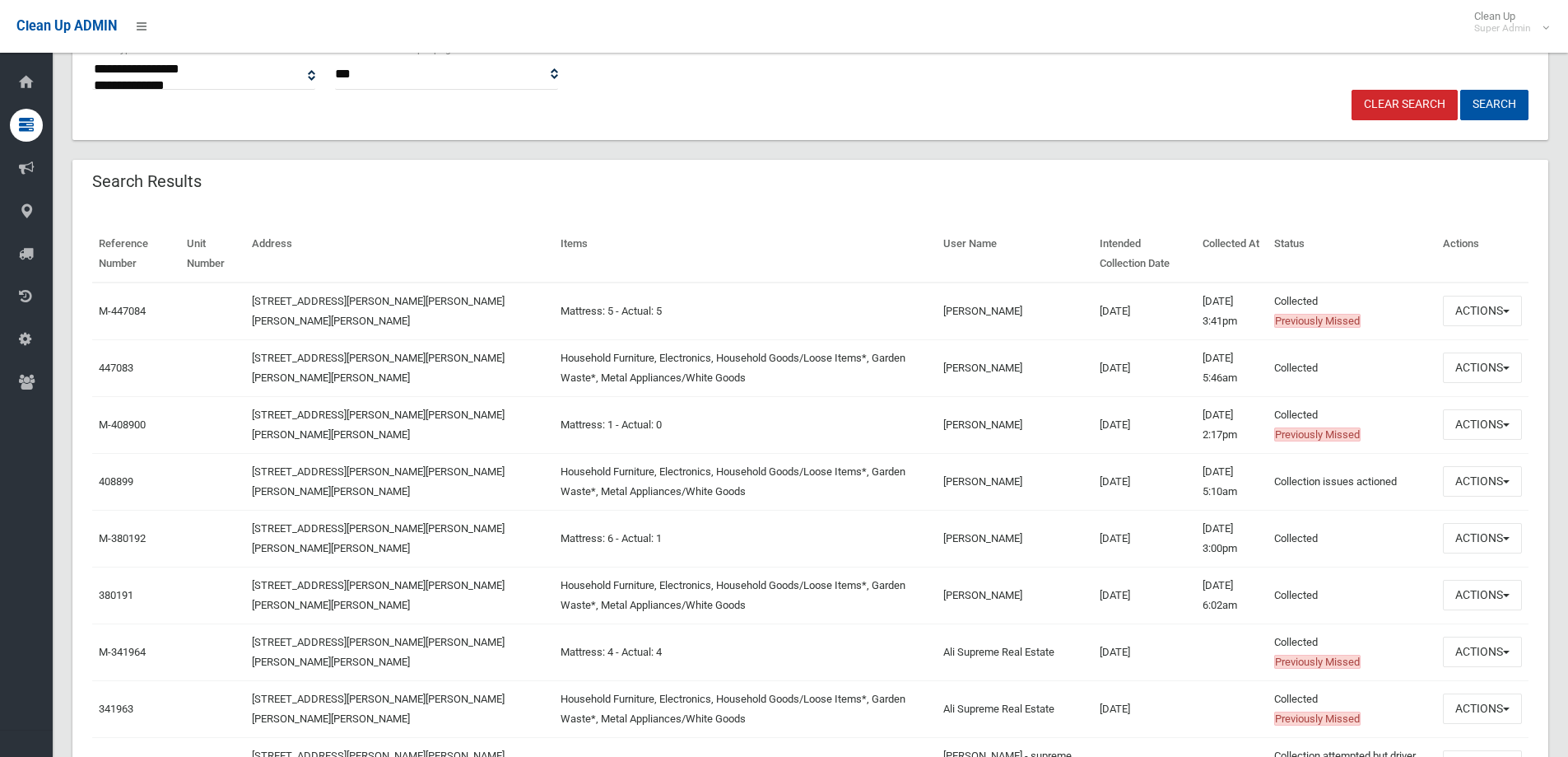
scroll to position [494, 0]
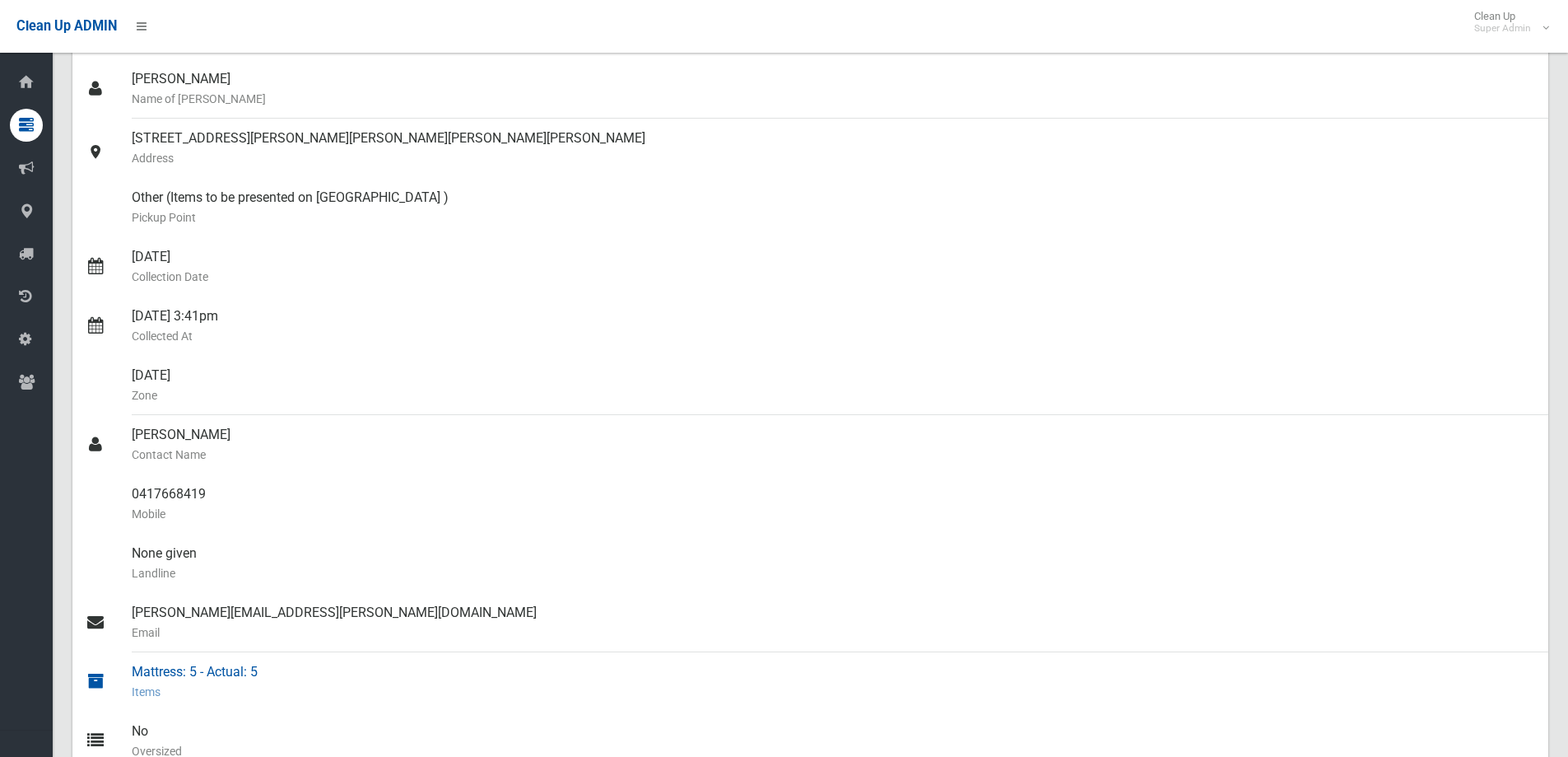
scroll to position [165, 0]
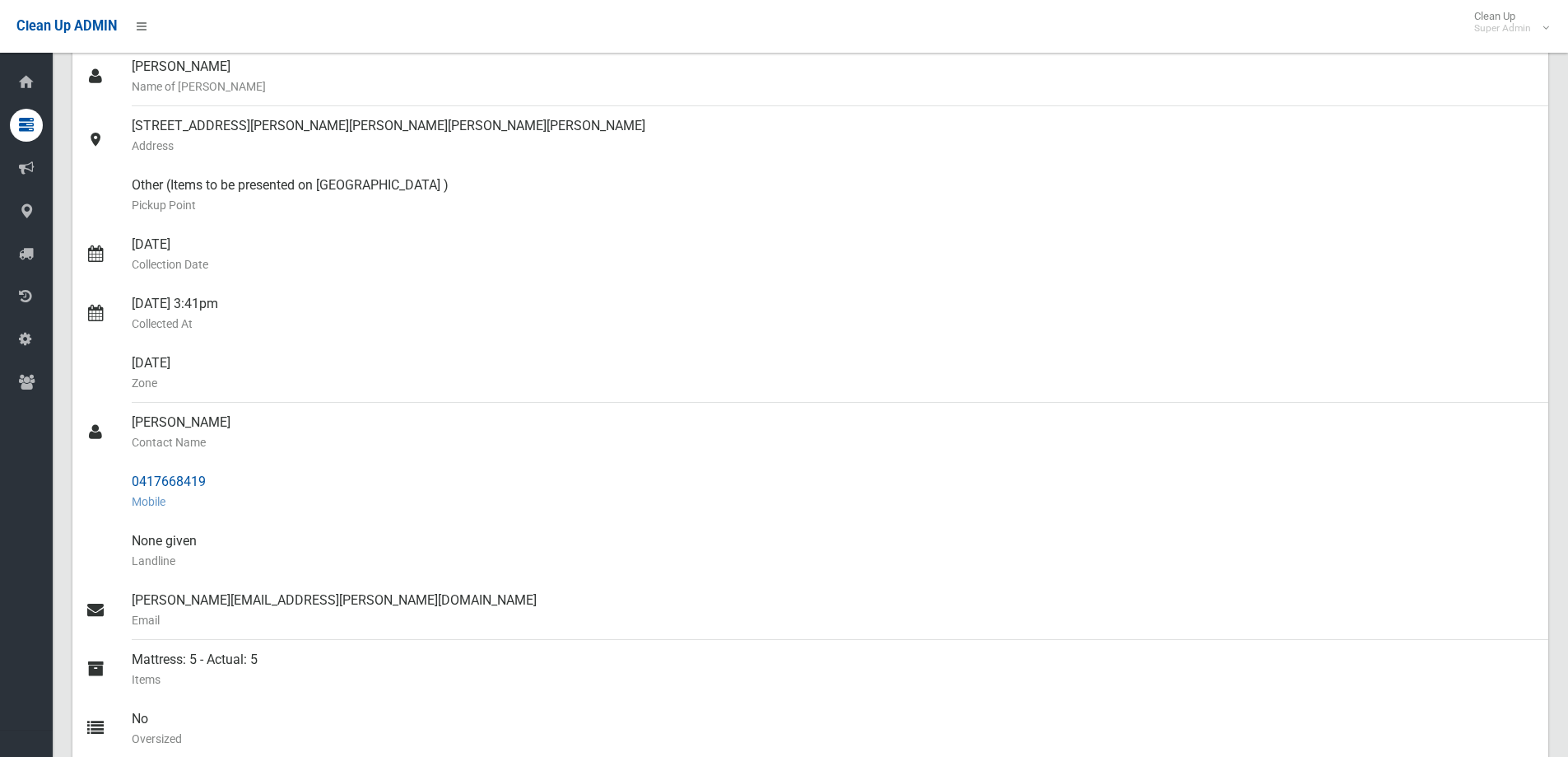
drag, startPoint x: 128, startPoint y: 475, endPoint x: 208, endPoint y: 475, distance: 80.0
click at [208, 475] on link "0417668419 Mobile" at bounding box center [810, 492] width 1476 height 60
copy link "0417668419"
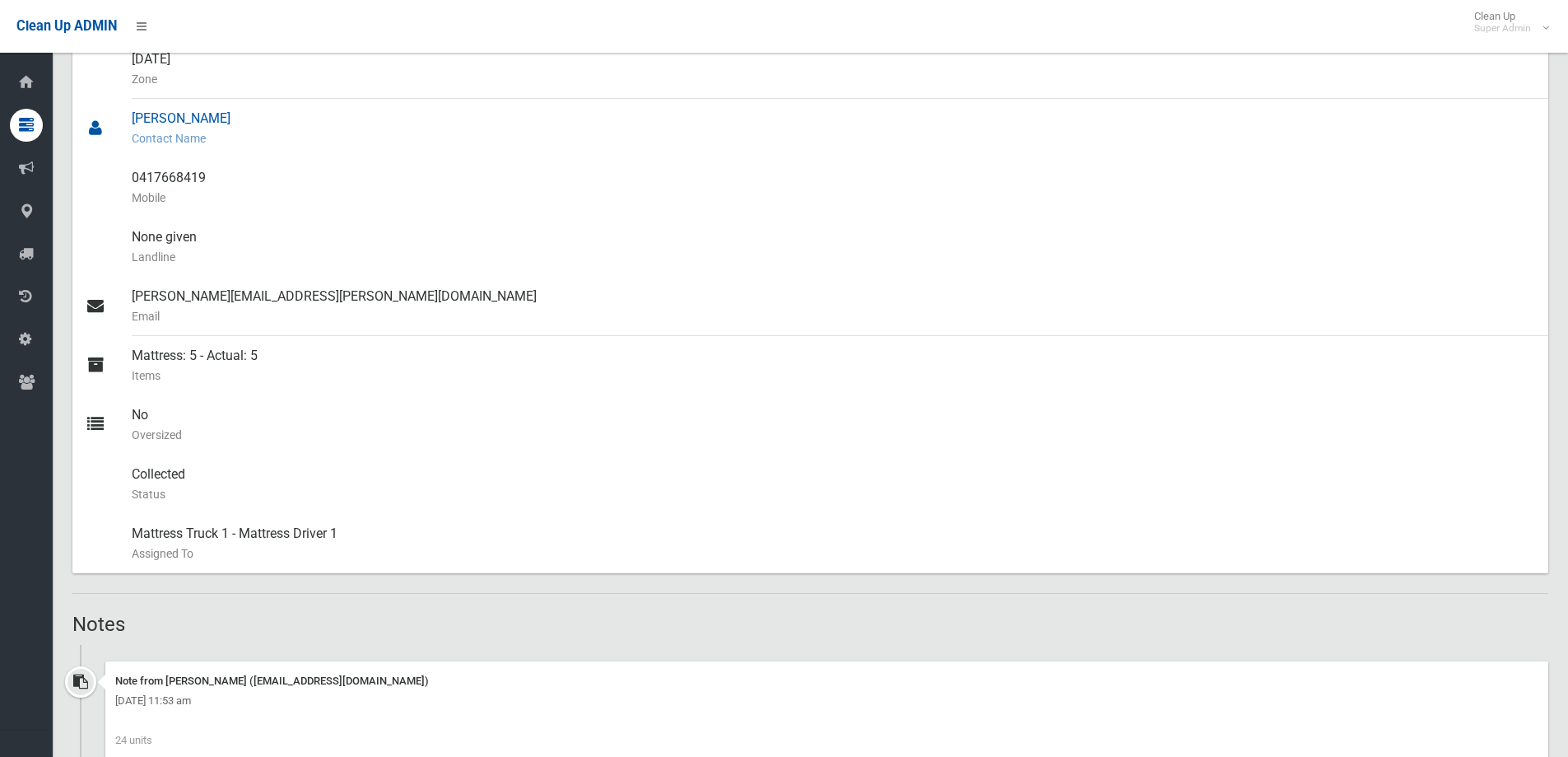
scroll to position [494, 0]
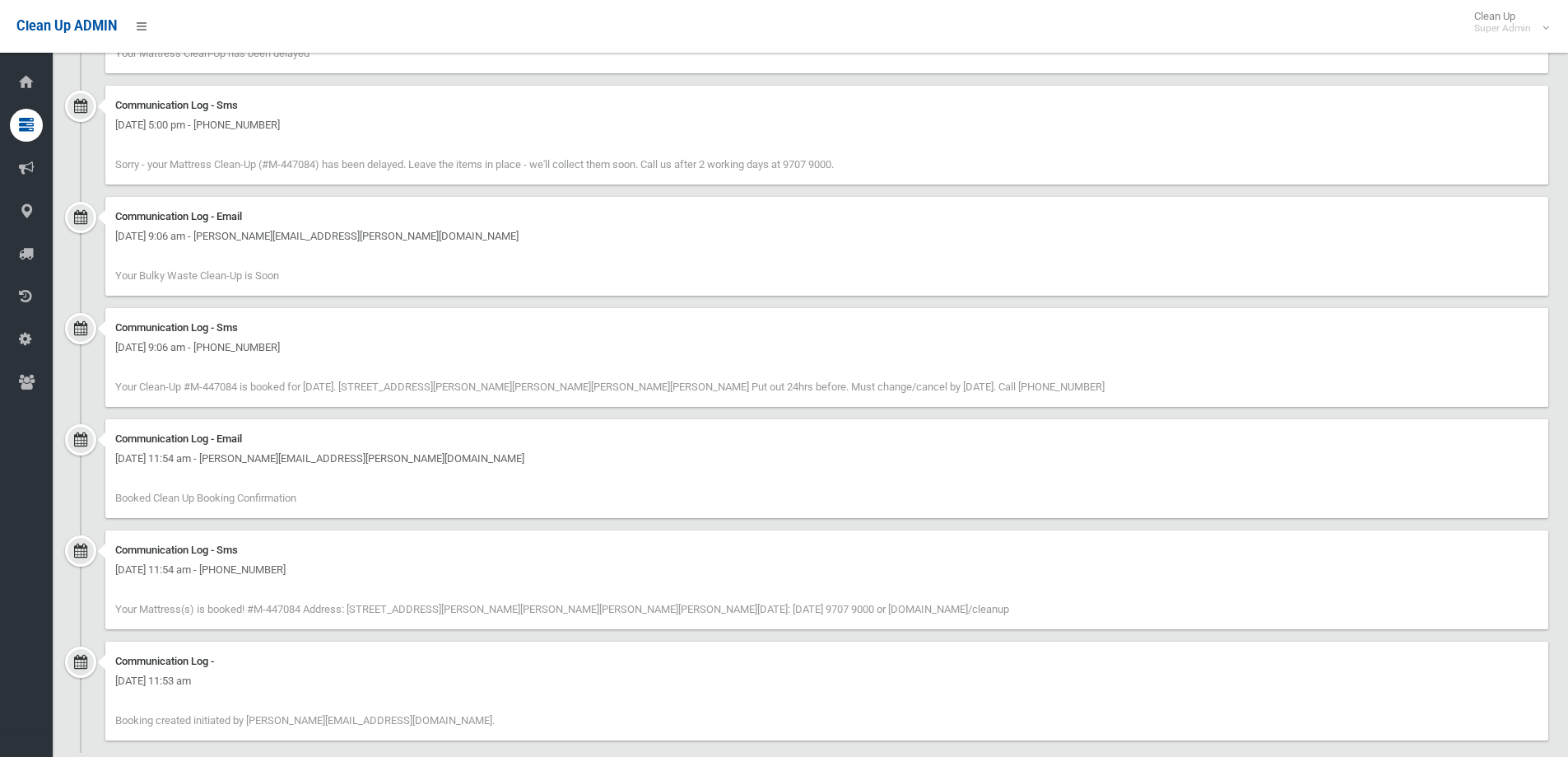
scroll to position [1966, 0]
